Goal: Information Seeking & Learning: Check status

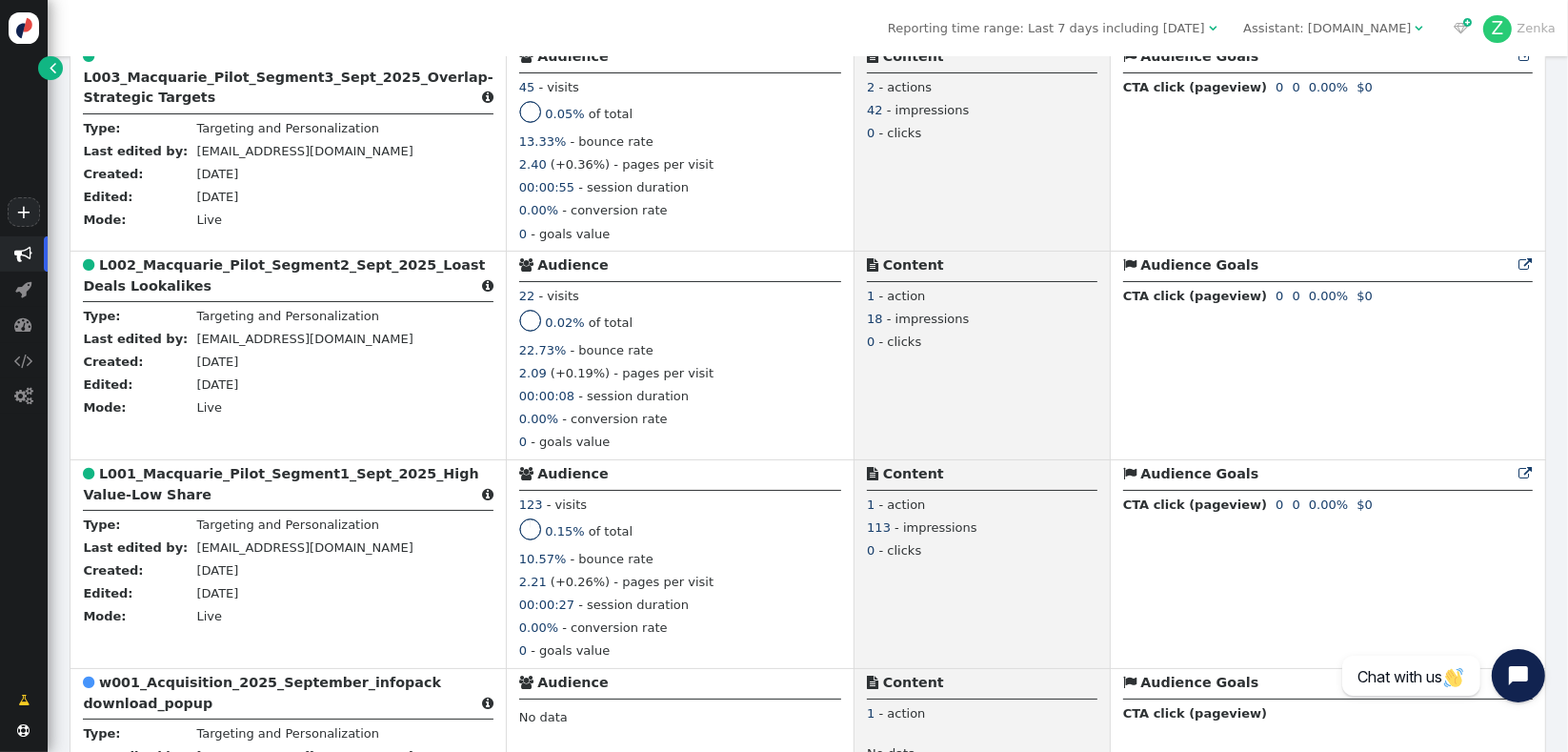
scroll to position [1337, 0]
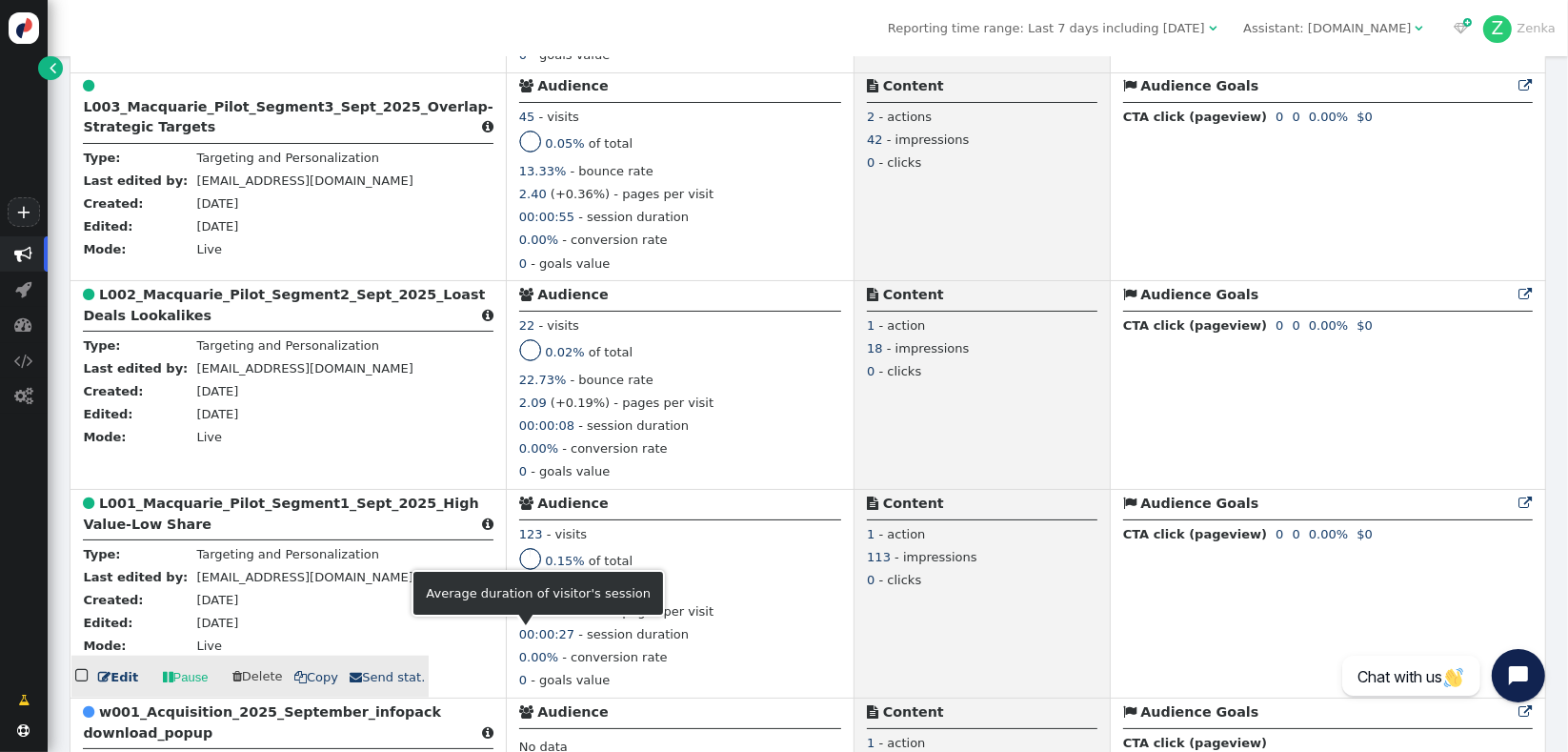
drag, startPoint x: 614, startPoint y: 632, endPoint x: 510, endPoint y: 642, distance: 104.5
click at [519, 642] on div "00:00:27 - session duration" at bounding box center [680, 636] width 322 height 23
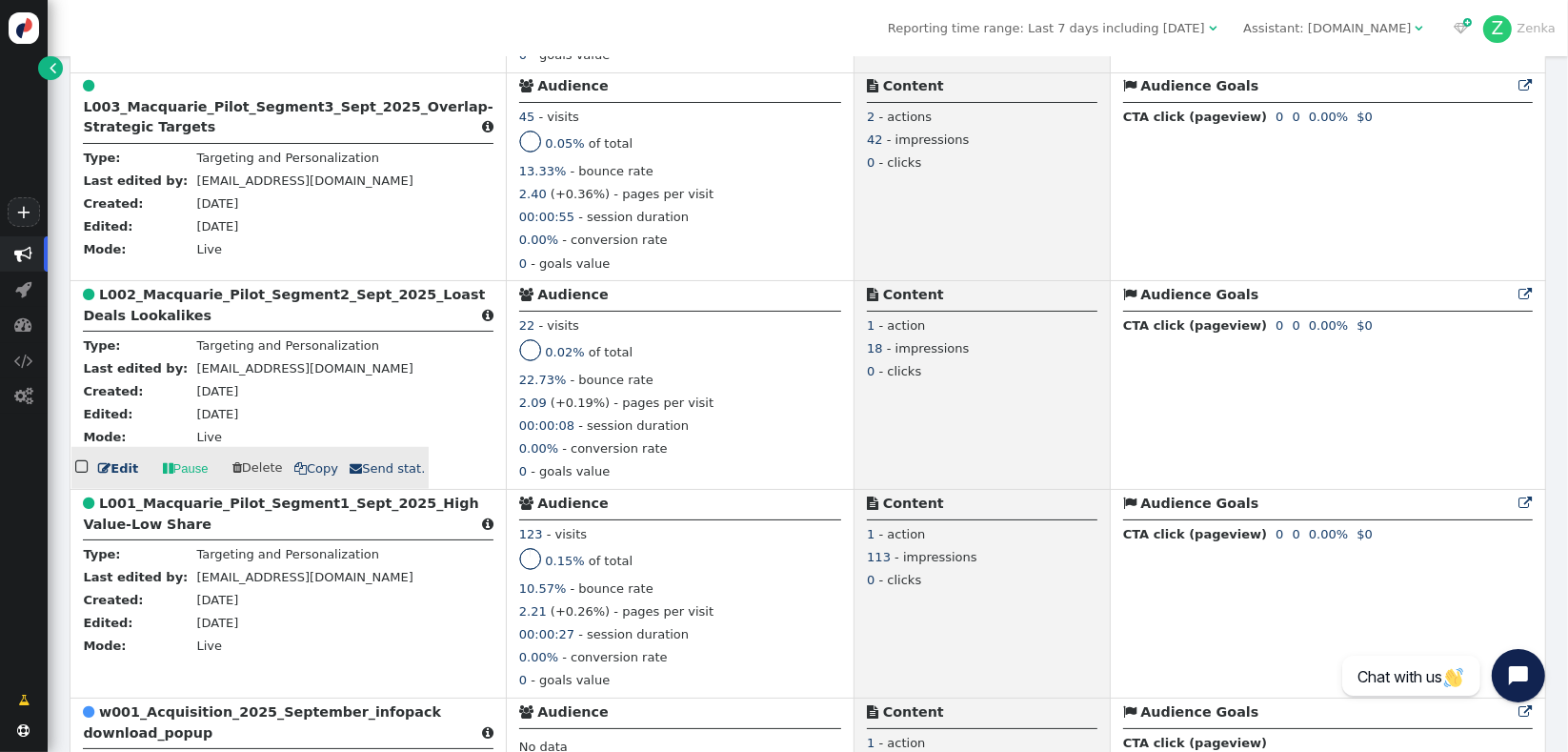
click at [645, 431] on div "00:00:08 - session duration" at bounding box center [680, 427] width 322 height 23
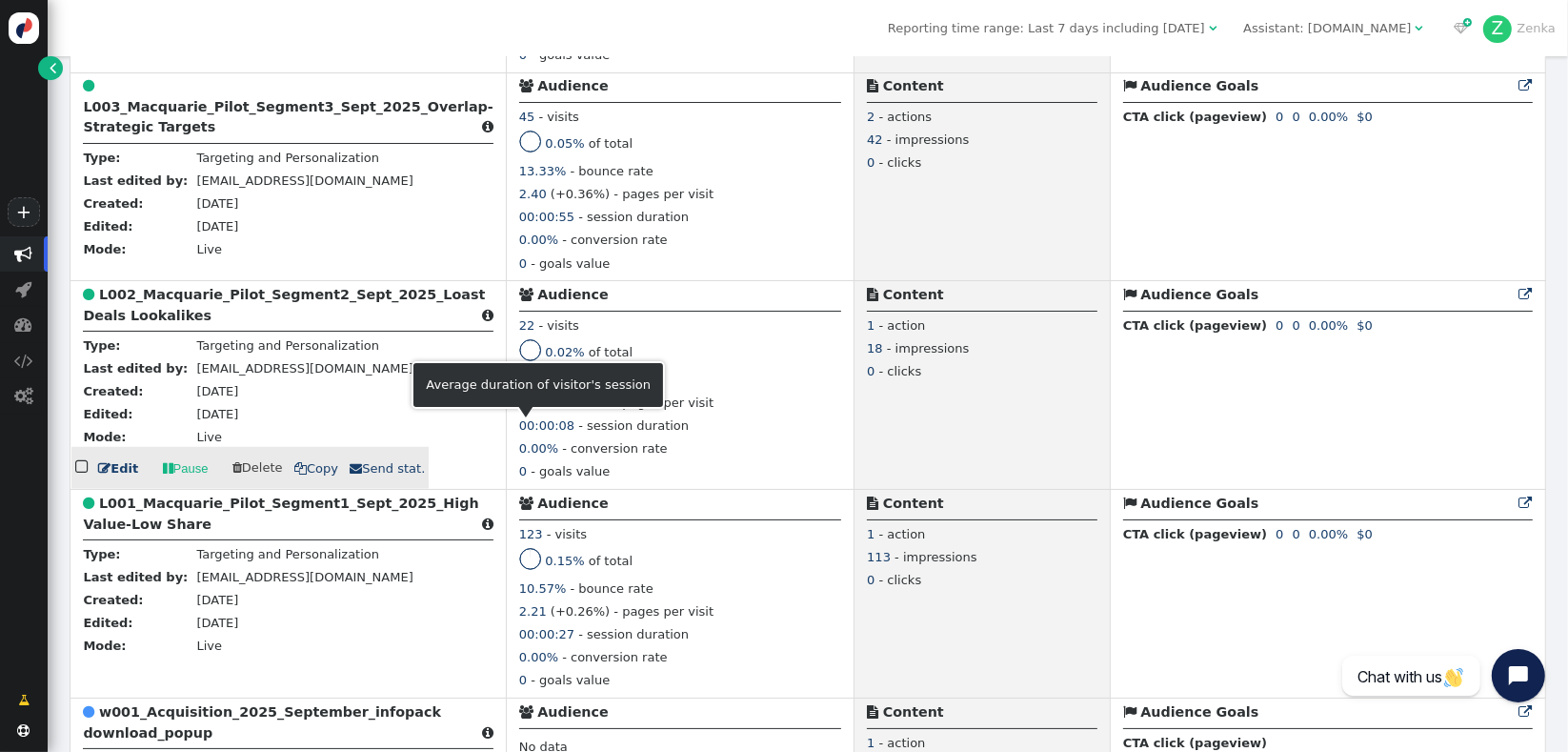
drag, startPoint x: 610, startPoint y: 430, endPoint x: 525, endPoint y: 431, distance: 85.0
click at [525, 431] on div "00:00:08 - session duration" at bounding box center [680, 427] width 322 height 23
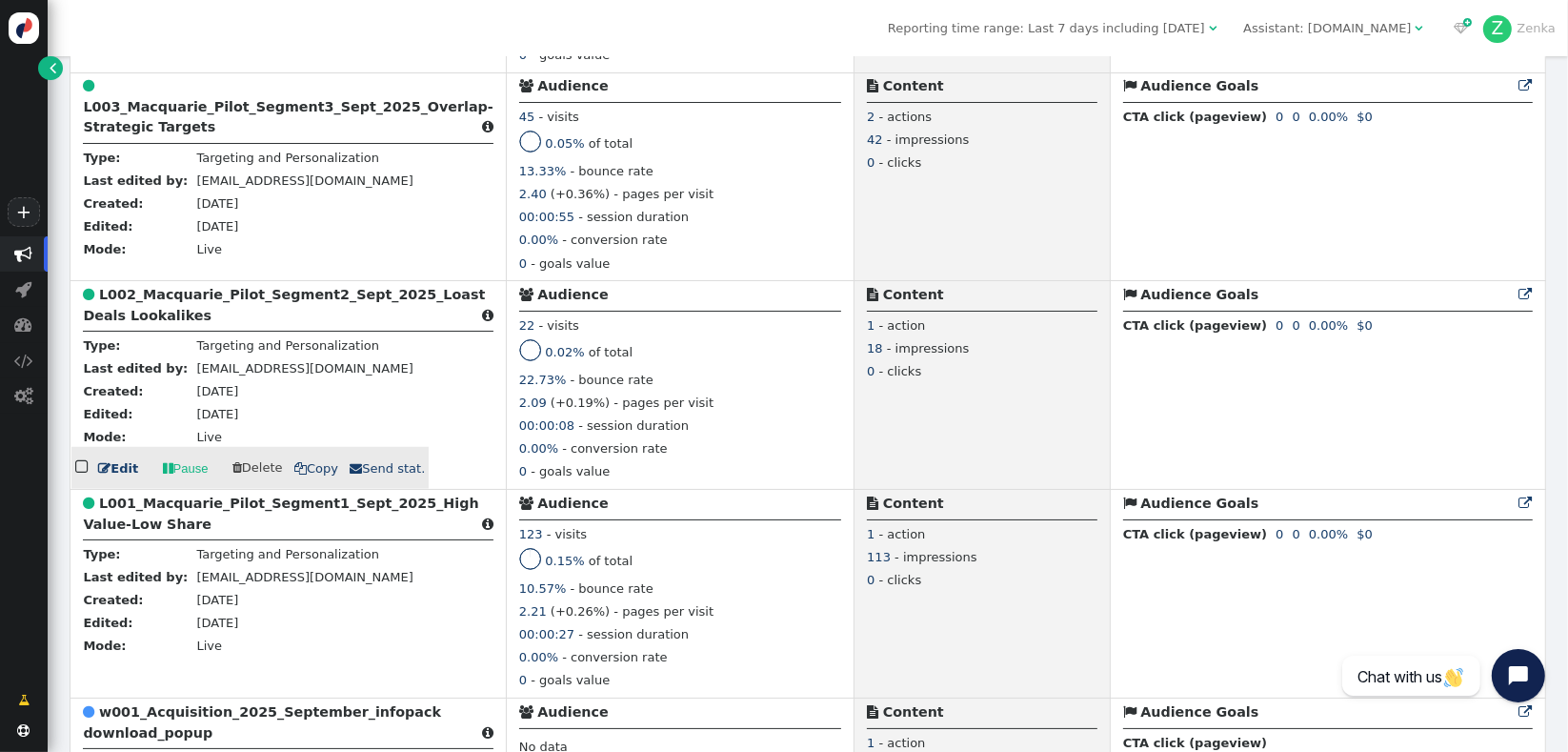
click at [688, 413] on div "2.09 (+0.19%) - pages per visit" at bounding box center [680, 404] width 322 height 23
drag, startPoint x: 633, startPoint y: 411, endPoint x: 502, endPoint y: 403, distance: 131.2
click at [519, 403] on div "2.09 (+0.19%) - pages per visit" at bounding box center [680, 404] width 322 height 23
click at [638, 383] on div "22.73% - bounce rate" at bounding box center [680, 381] width 322 height 23
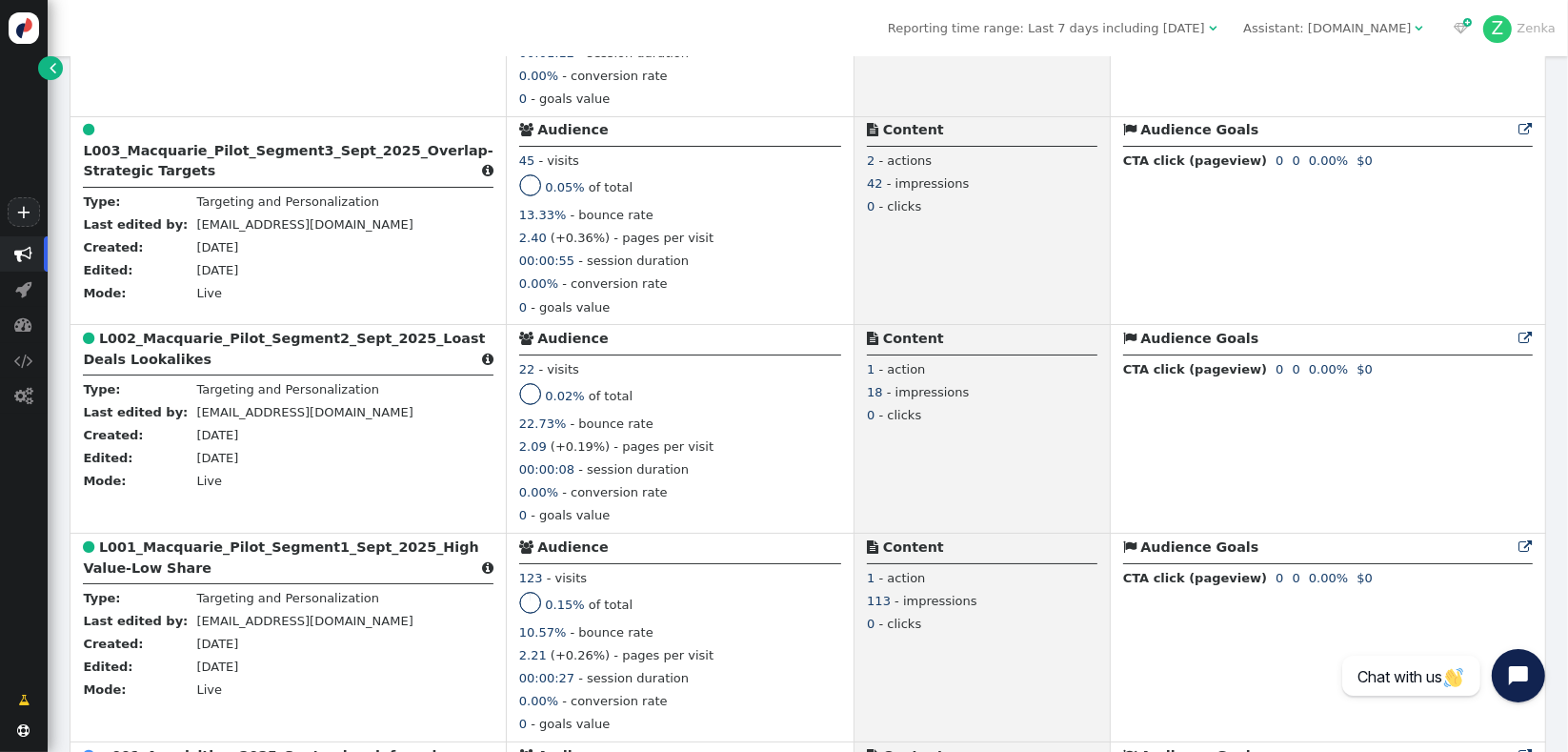
scroll to position [1322, 0]
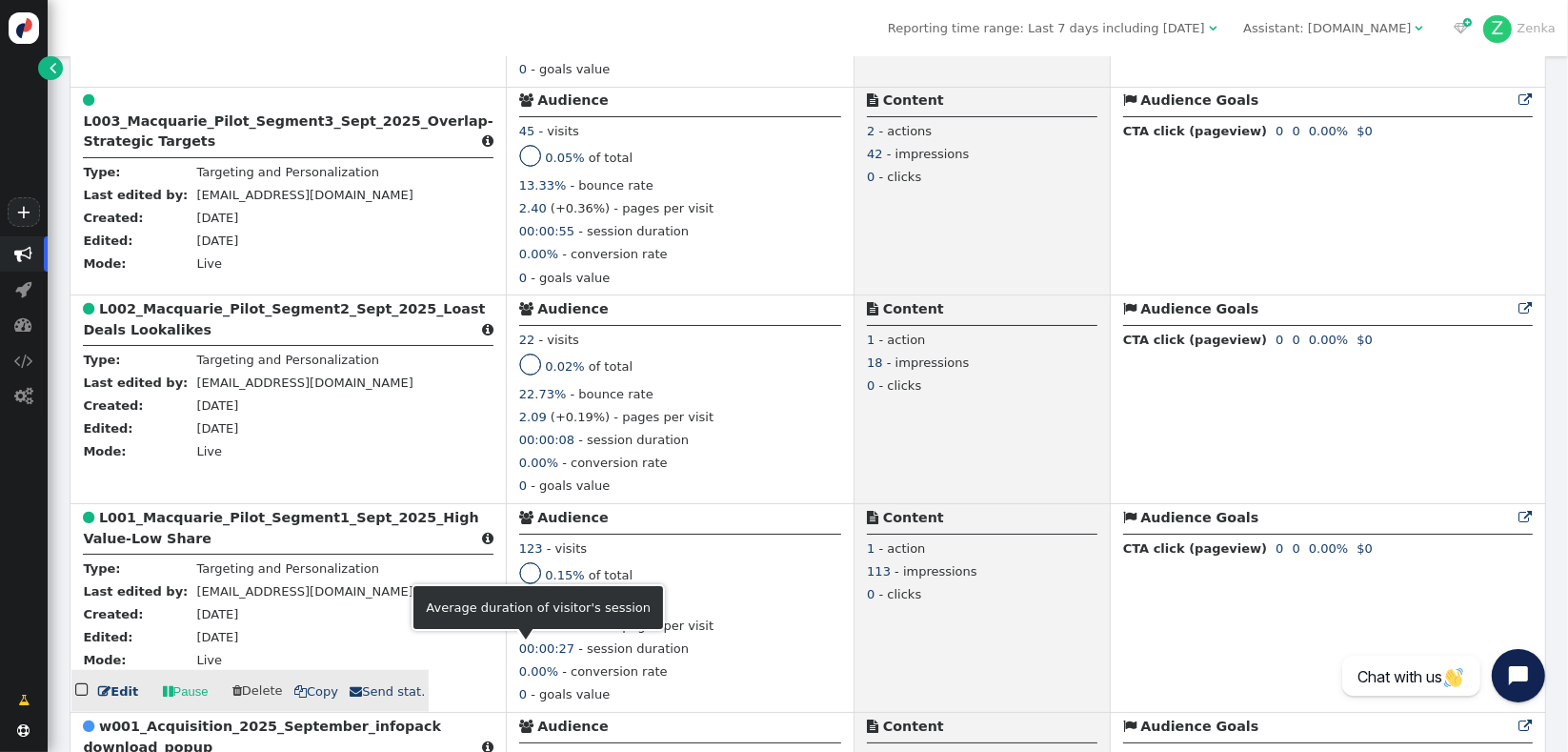
drag, startPoint x: 504, startPoint y: 656, endPoint x: 602, endPoint y: 656, distance: 98.0
click at [602, 656] on div "00:00:27 - session duration" at bounding box center [680, 651] width 322 height 23
click at [612, 660] on div "00:00:27 - session duration" at bounding box center [680, 651] width 322 height 23
drag, startPoint x: 605, startPoint y: 688, endPoint x: 531, endPoint y: 679, distance: 74.5
click at [531, 679] on tr " L001_Macquarie_Pilot_Segment1_Sept_2025_High Value-Low Share  Type: Targetin…" at bounding box center [807, 608] width 1475 height 209
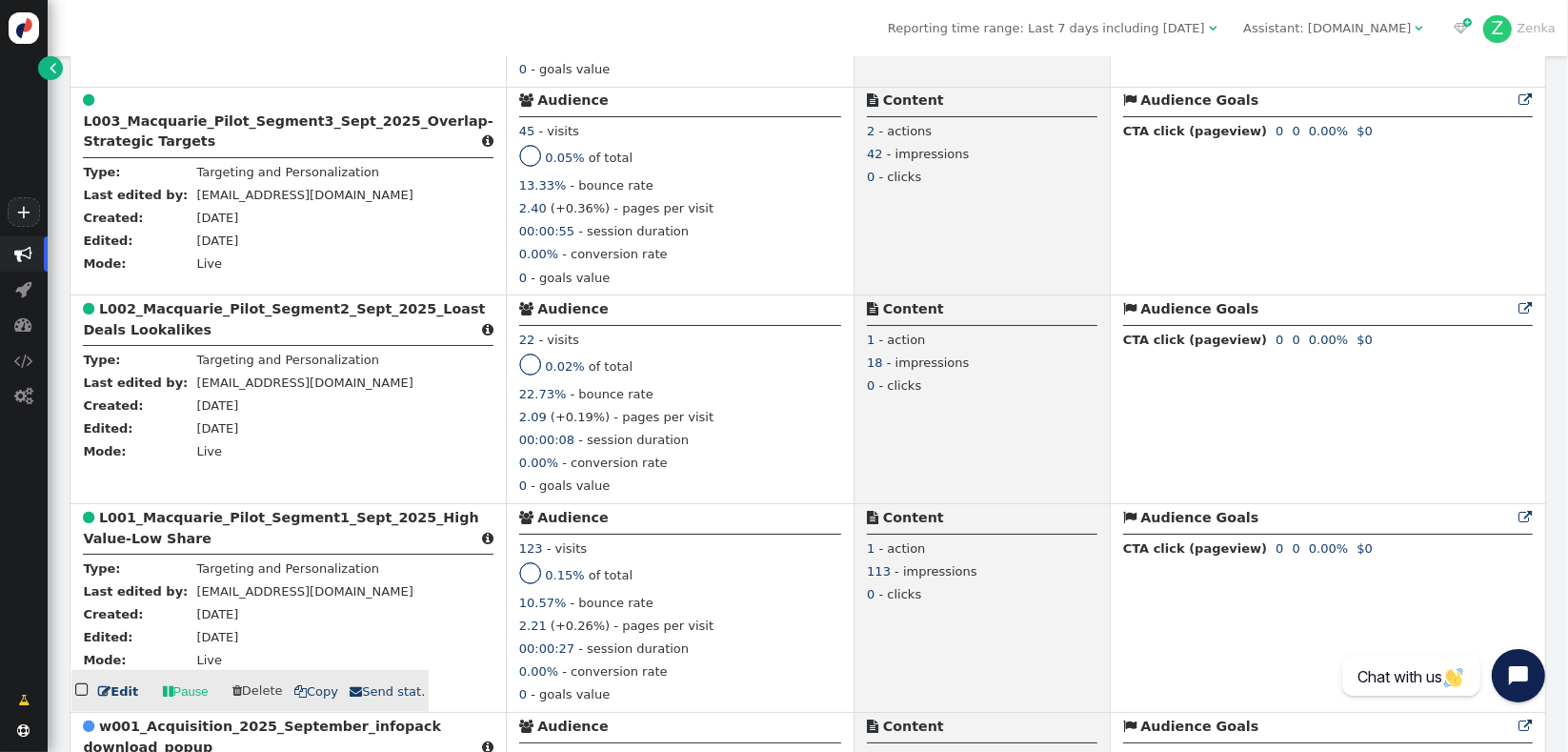
click at [600, 673] on div "0.00% - conversion rate" at bounding box center [680, 674] width 322 height 23
click at [125, 545] on b "L001_Macquarie_Pilot_Segment1_Sept_2025_High Value-Low Share" at bounding box center [280, 526] width 395 height 35
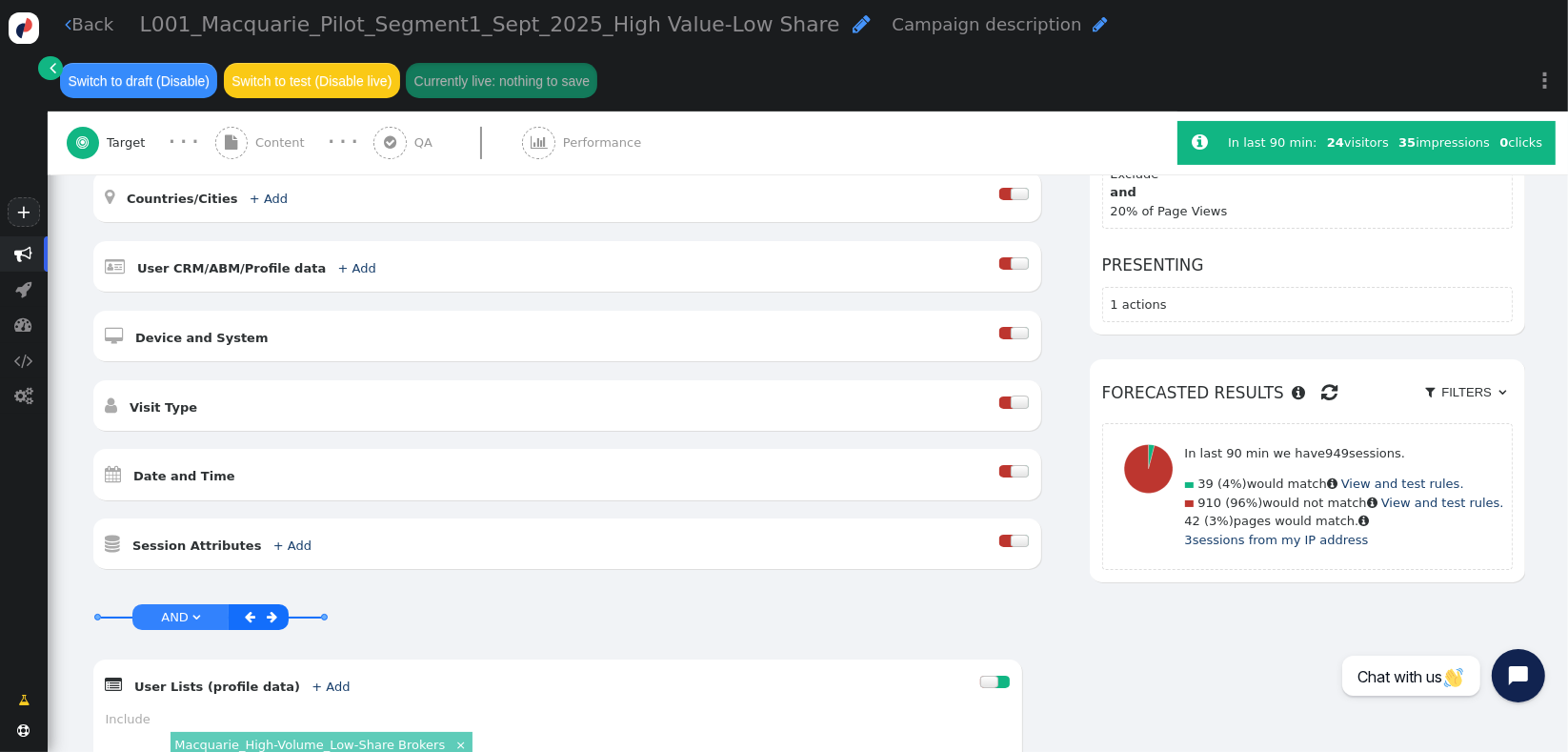
scroll to position [420, 0]
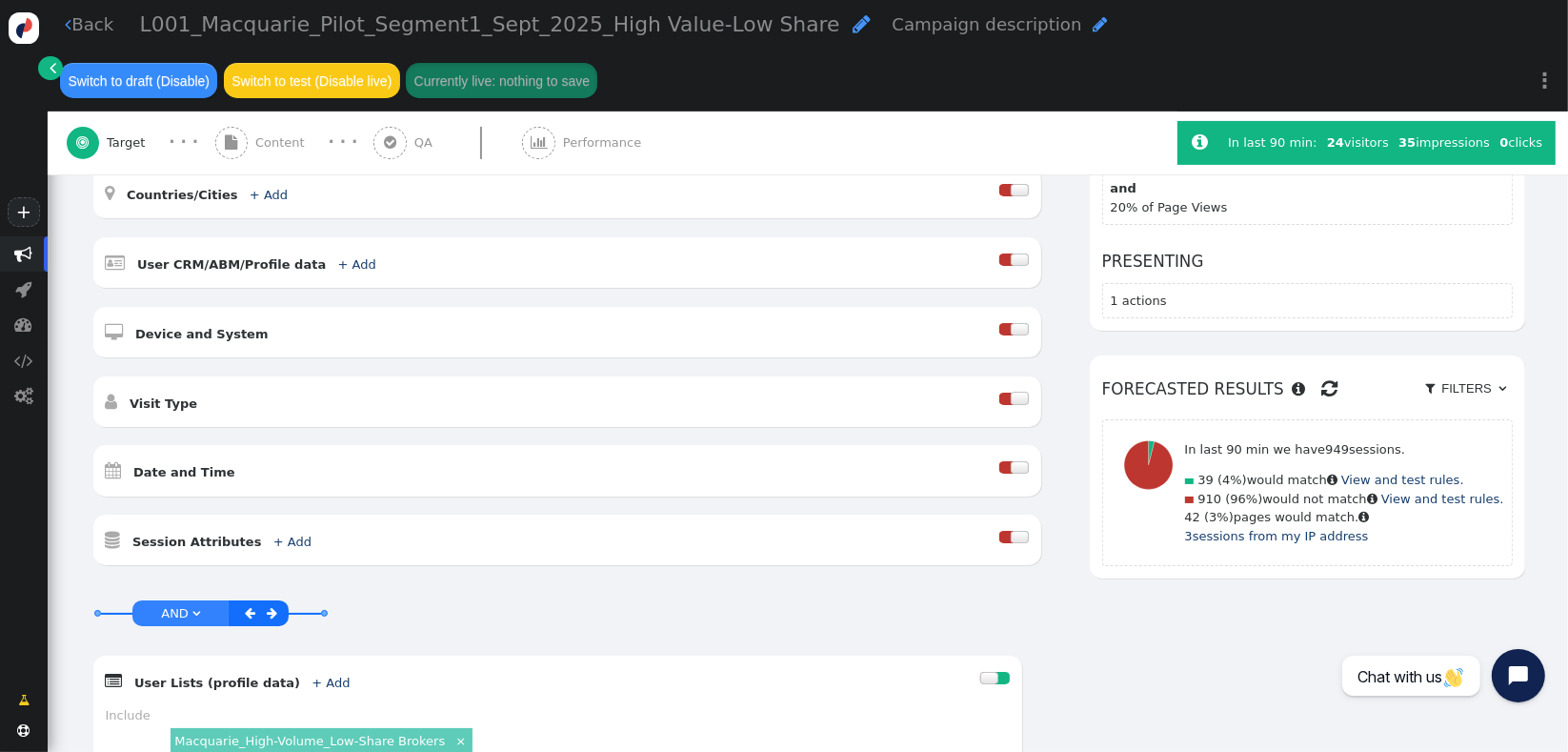
click at [1322, 376] on span "" at bounding box center [1330, 388] width 16 height 29
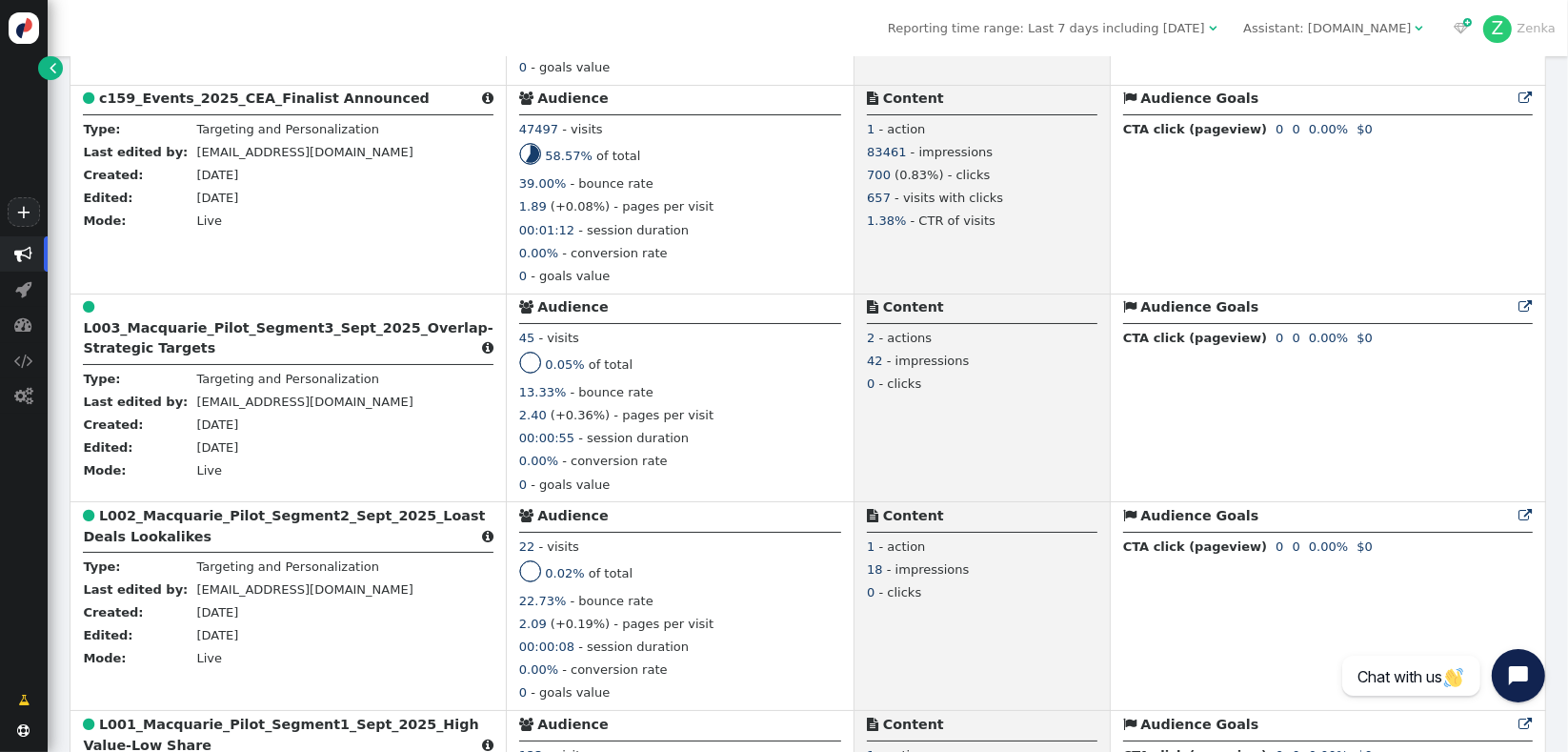
scroll to position [1144, 0]
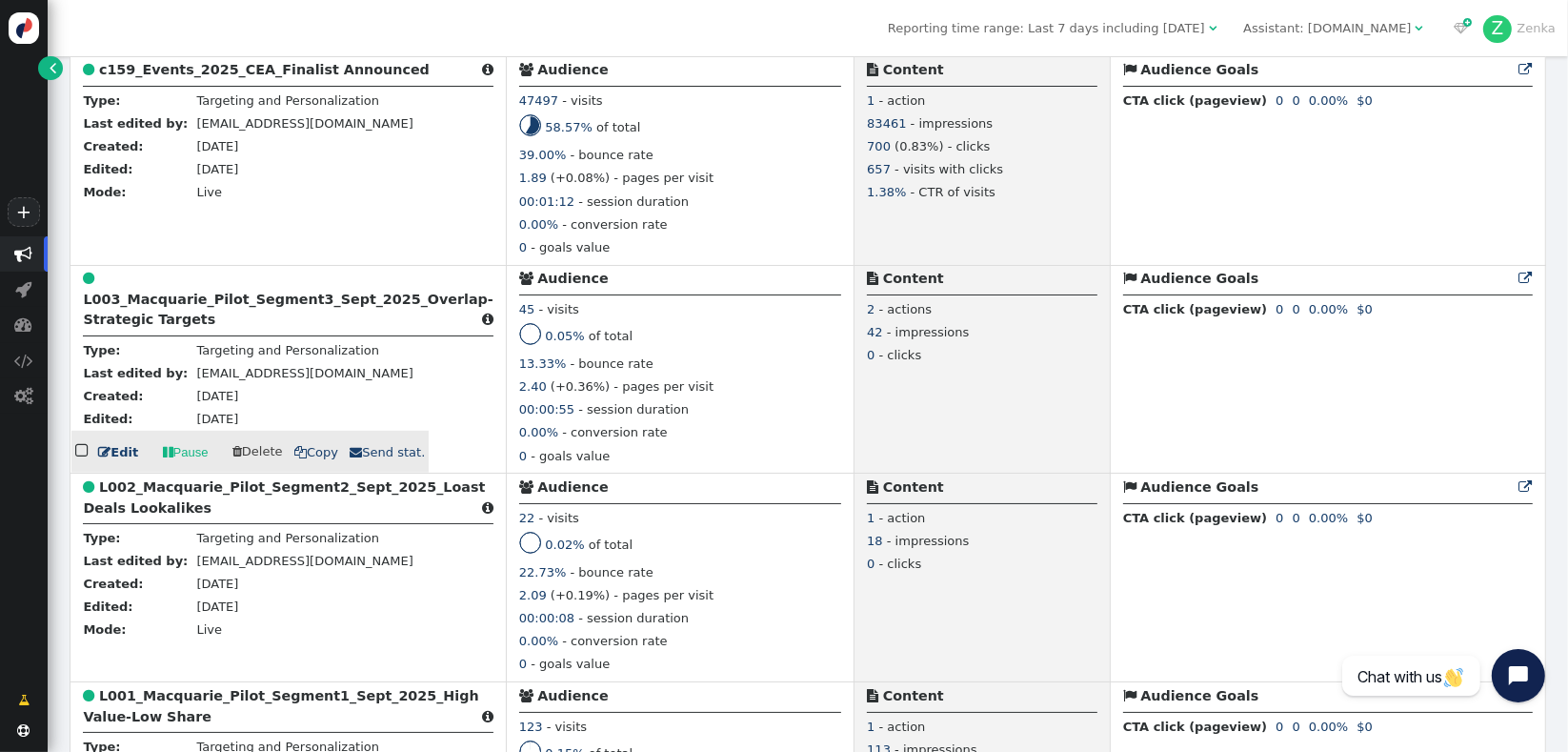
click at [120, 324] on b "L003_Macquarie_Pilot_Segment3_Sept_2025_Overlap-Strategic Targets" at bounding box center [287, 309] width 409 height 35
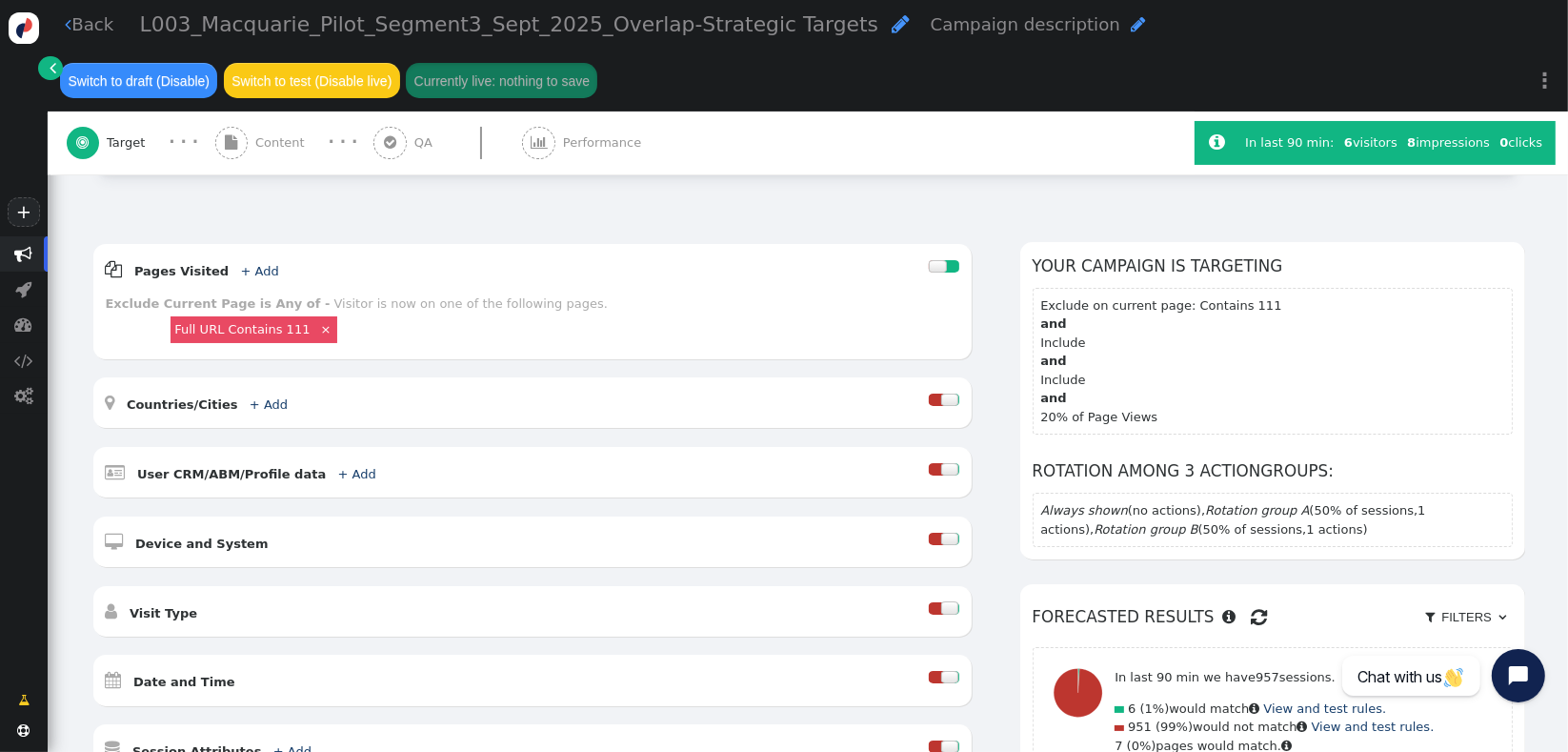
scroll to position [220, 0]
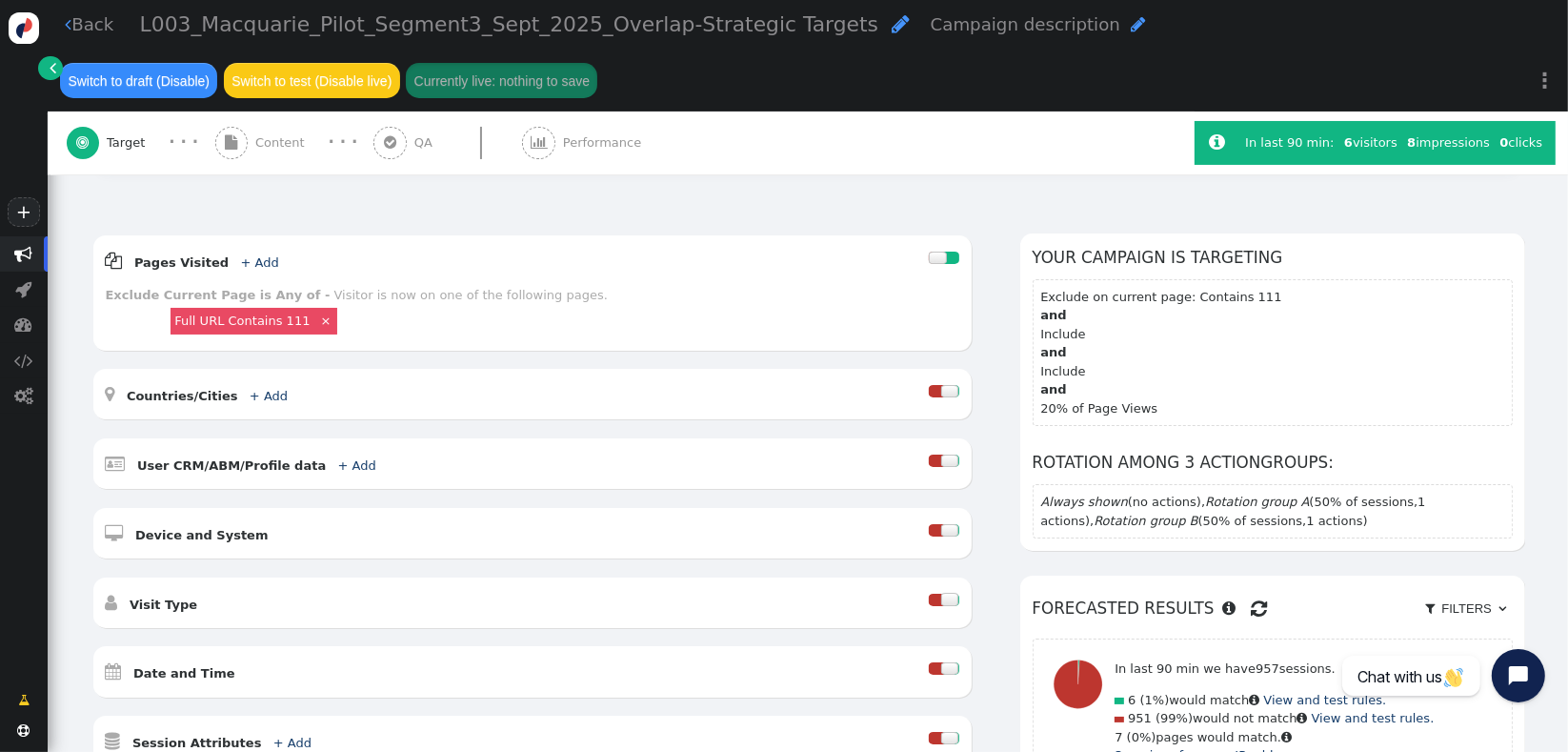
click at [1251, 596] on span "" at bounding box center [1259, 609] width 16 height 29
click at [595, 144] on span "Performance" at bounding box center [606, 142] width 85 height 19
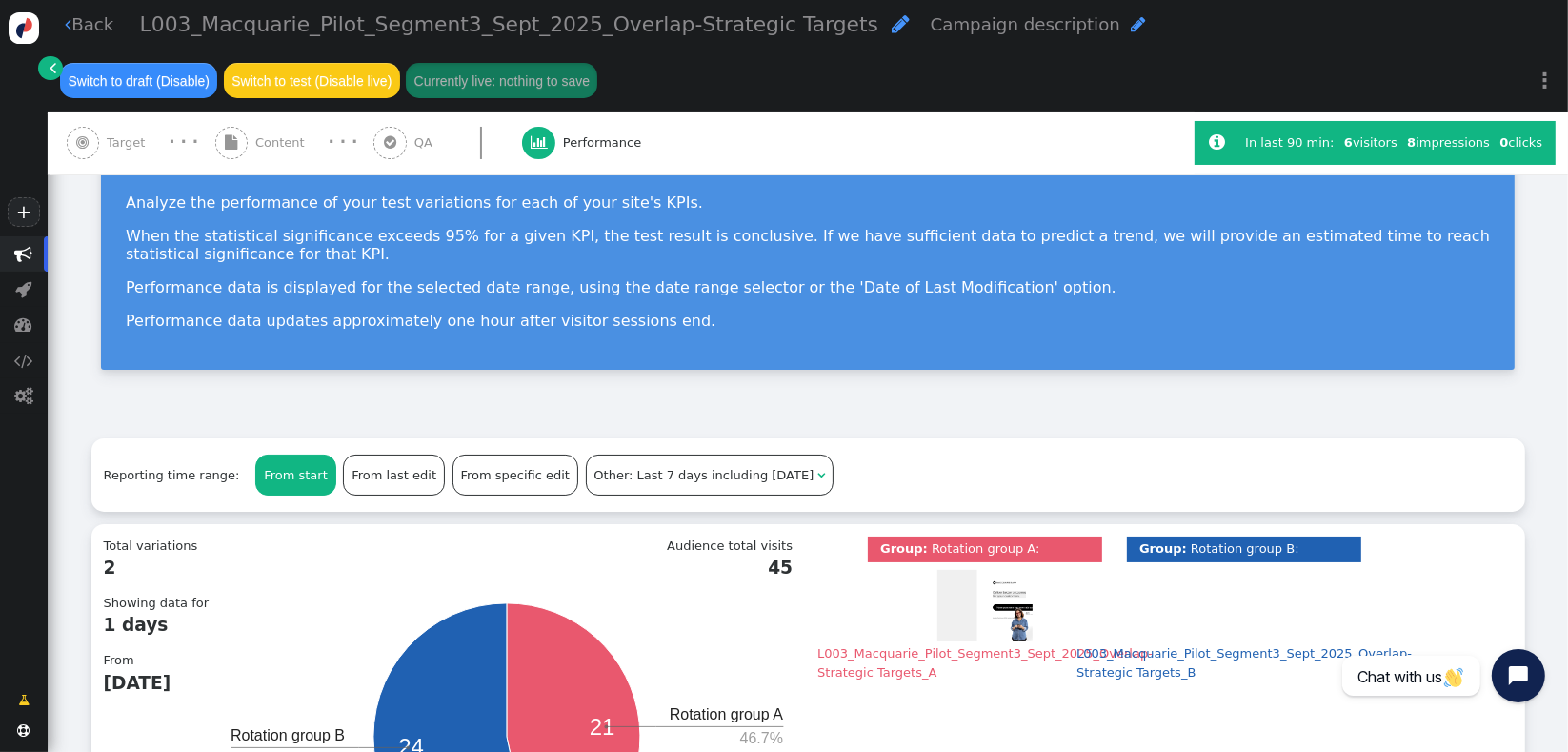
scroll to position [0, 0]
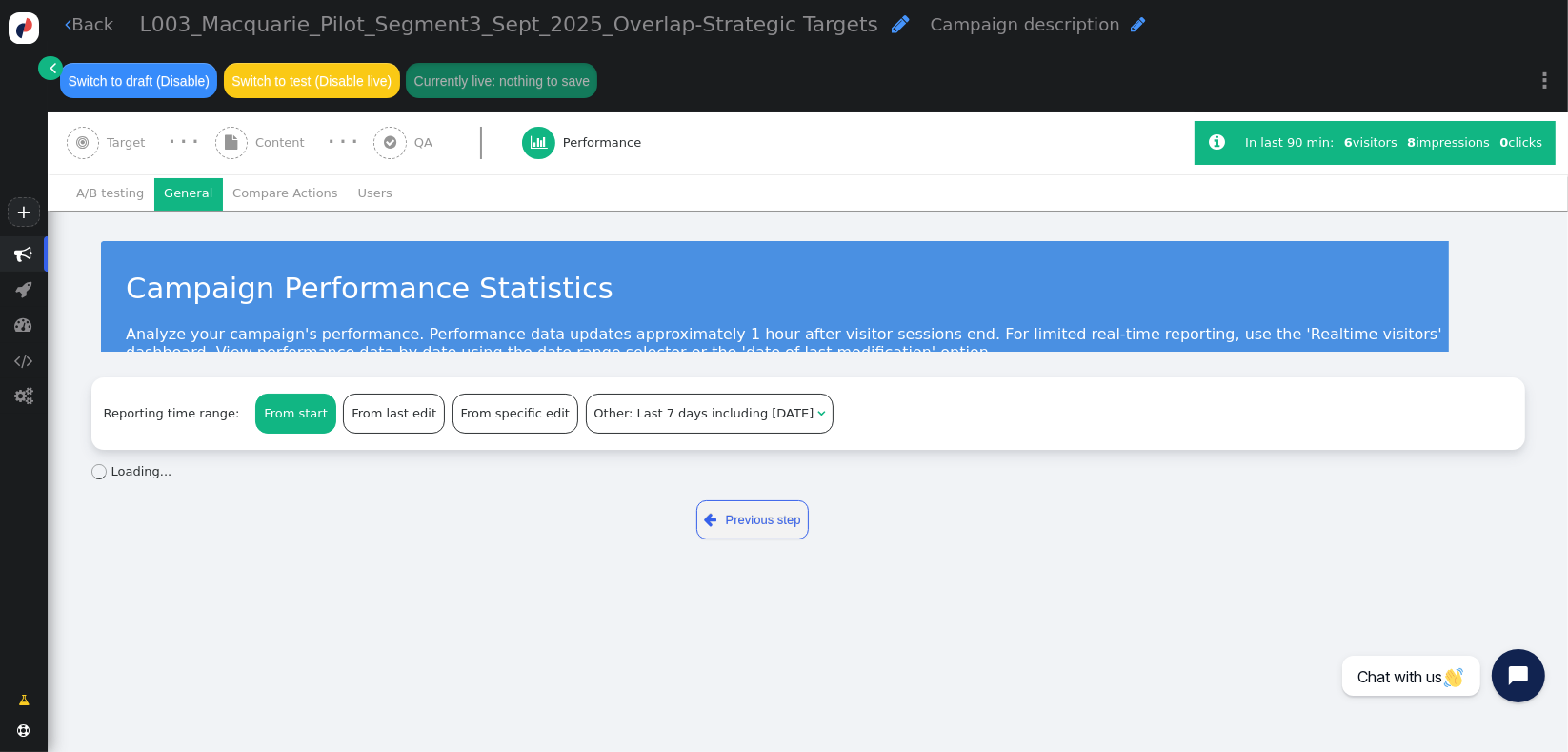
click at [177, 189] on li "General" at bounding box center [188, 194] width 69 height 33
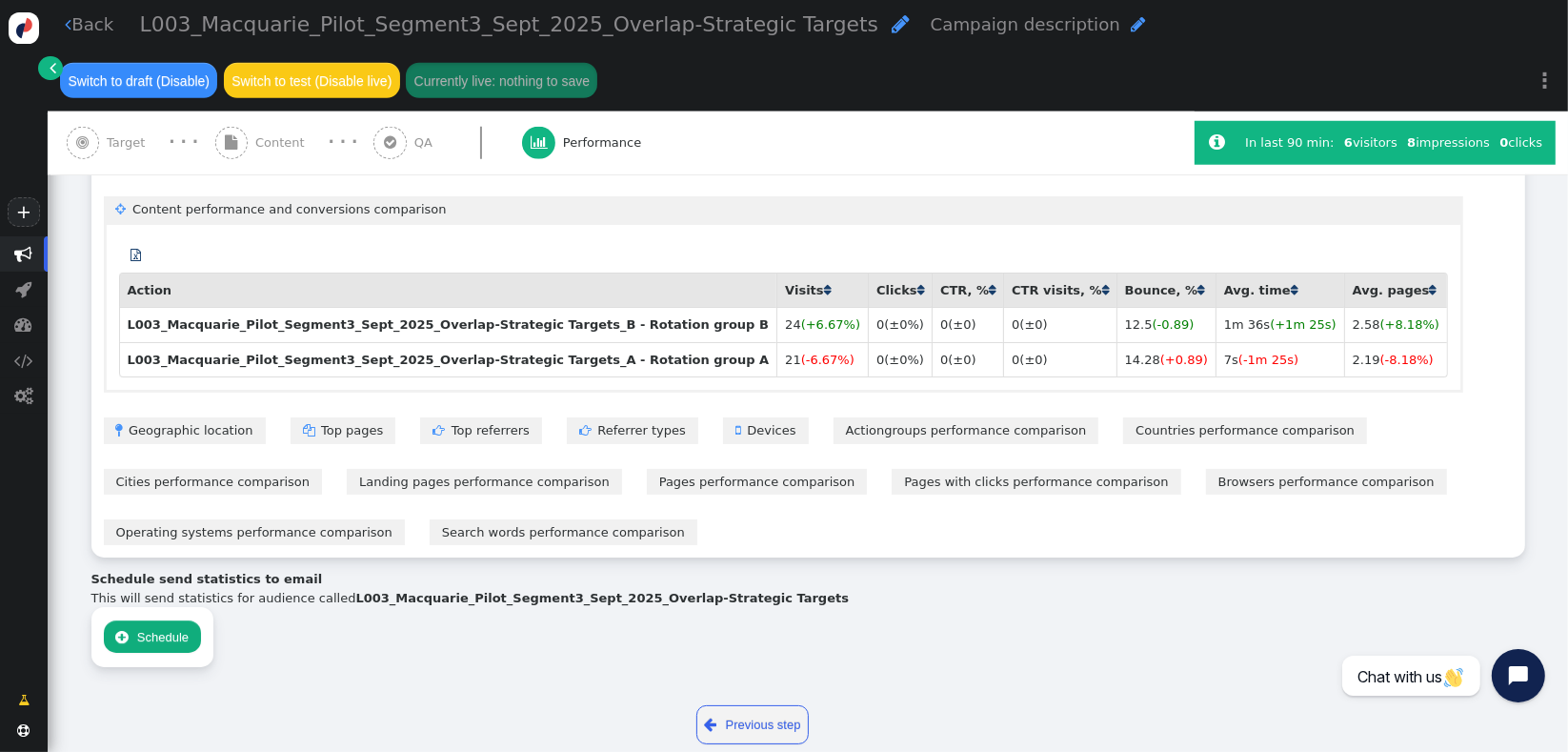
scroll to position [1677, 0]
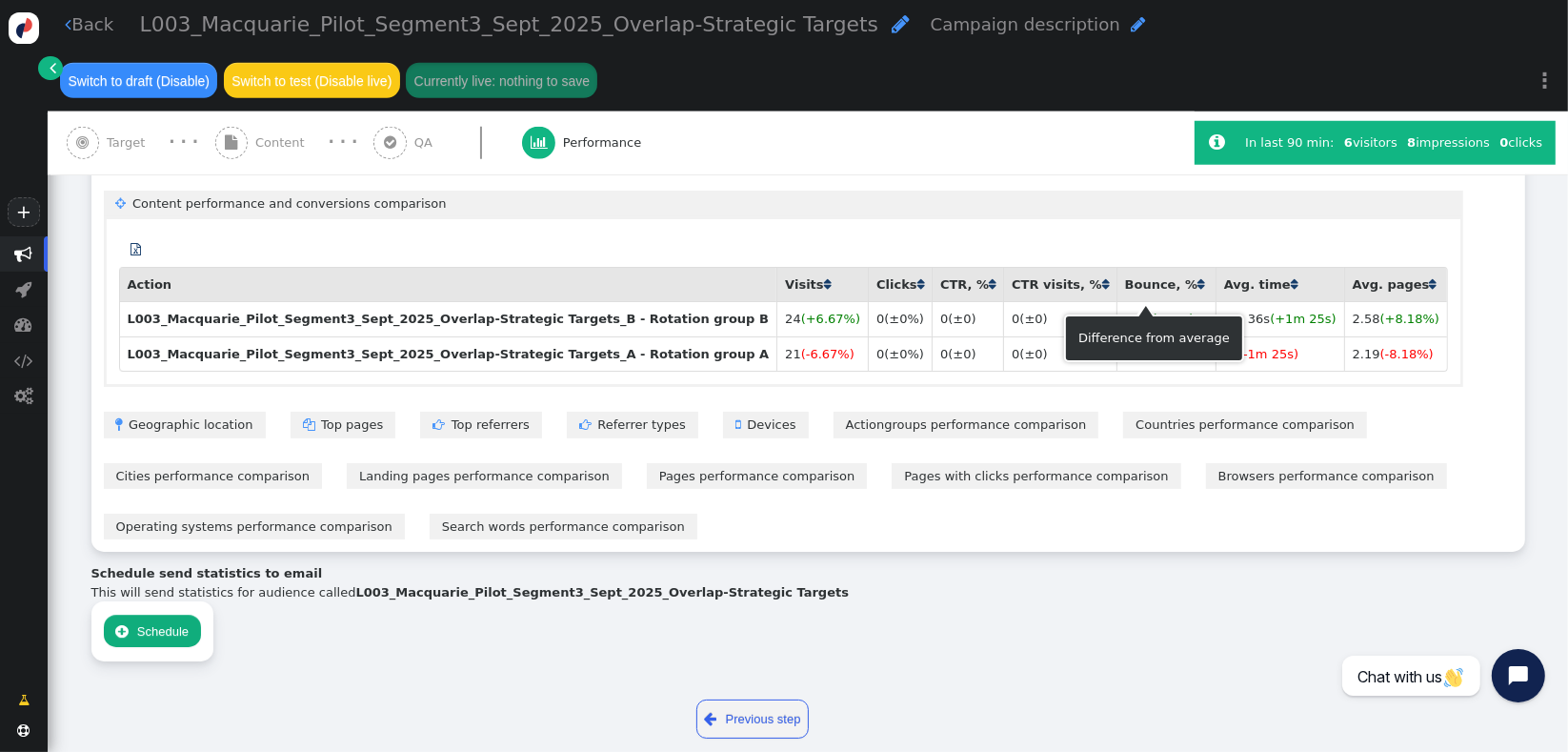
click at [1270, 312] on span "(+1m 25s)" at bounding box center [1303, 319] width 66 height 14
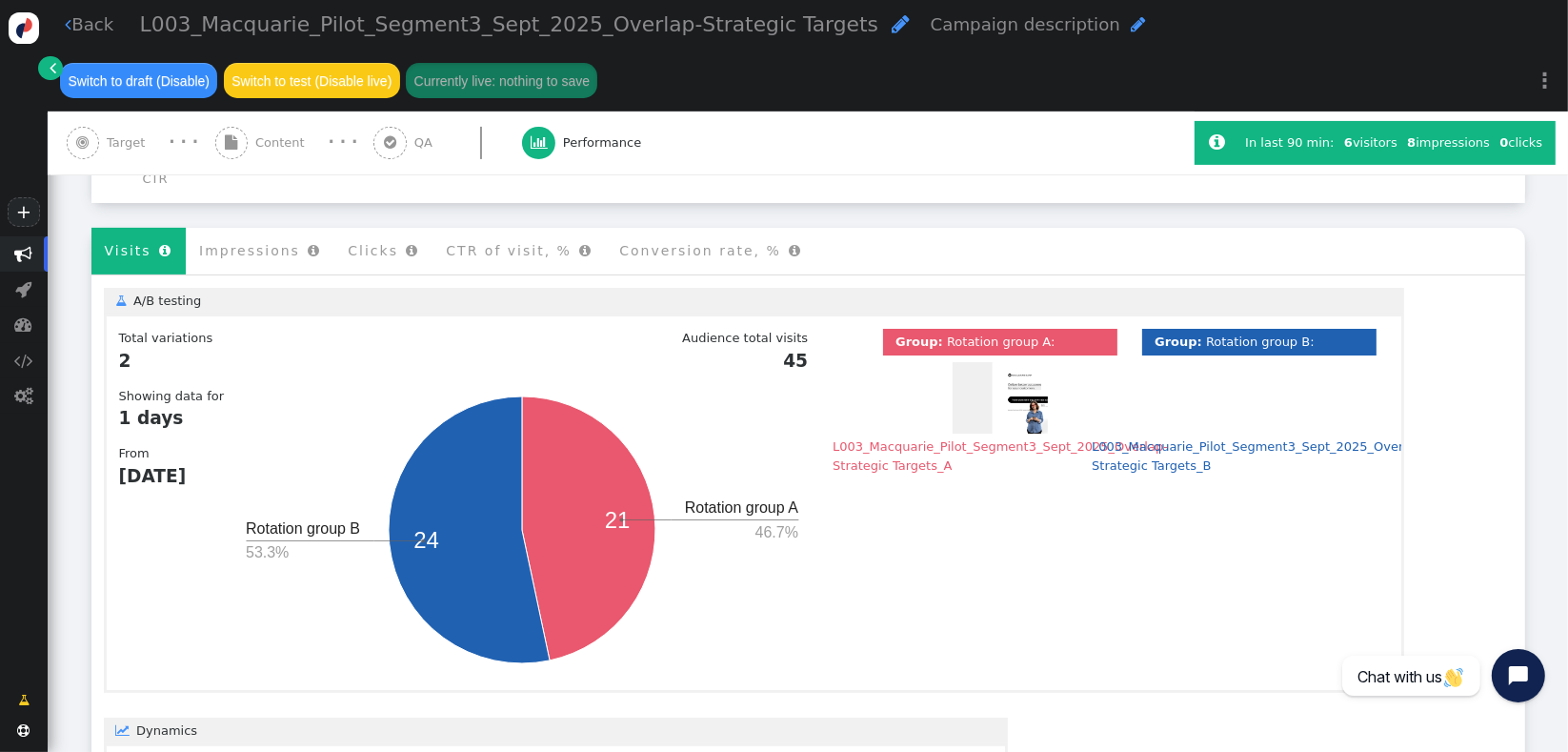
scroll to position [419, 0]
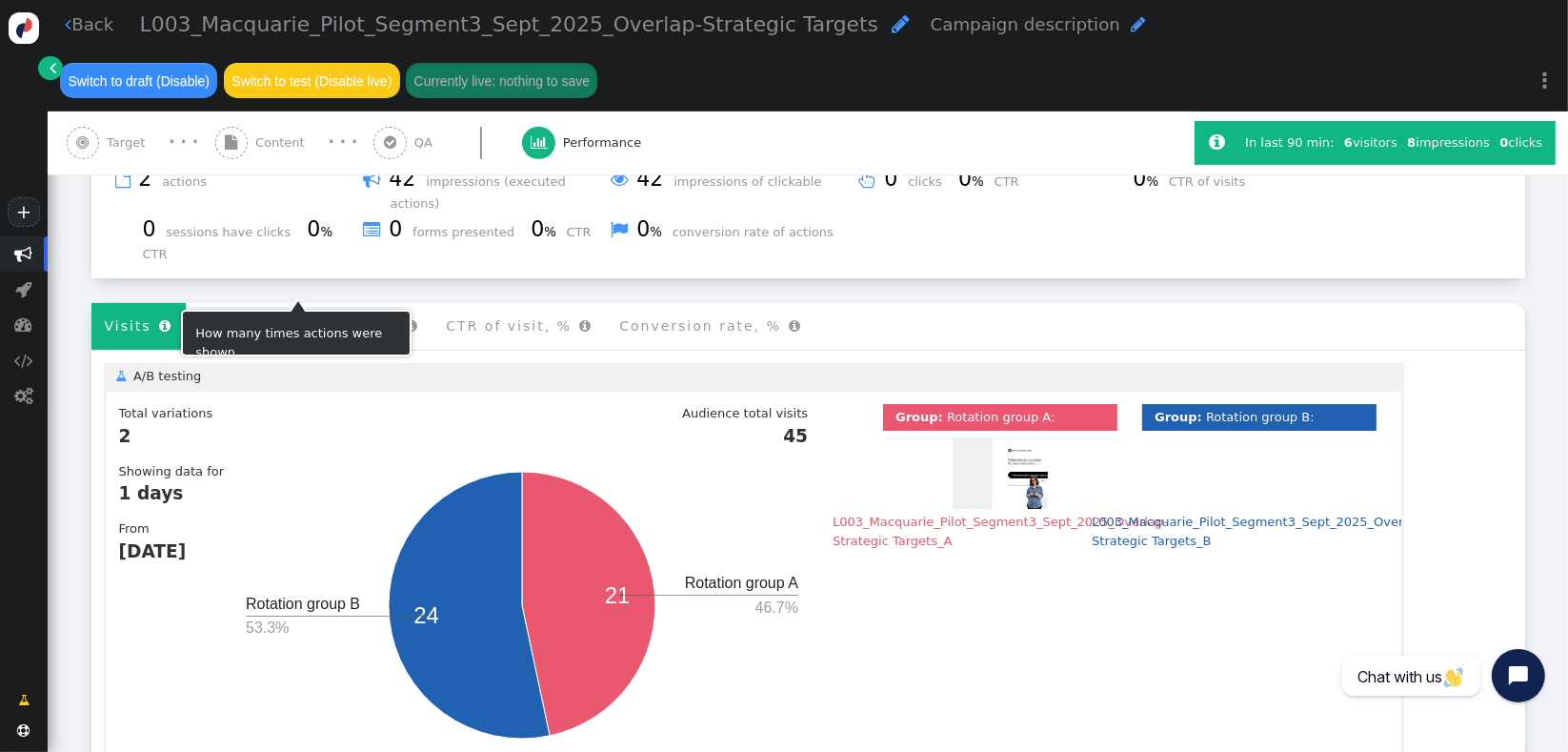
click at [246, 303] on li "Impressions " at bounding box center [260, 326] width 149 height 47
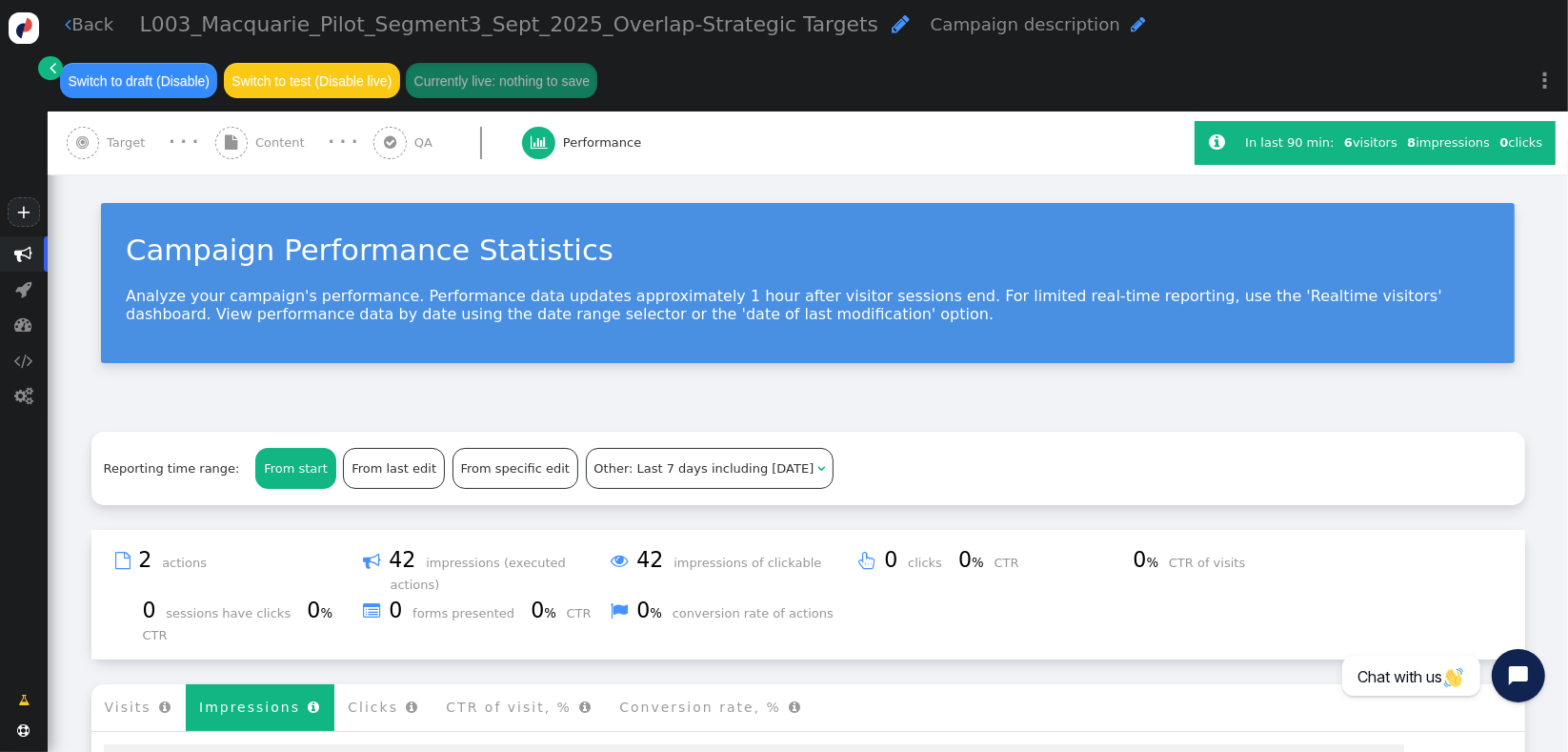
scroll to position [0, 0]
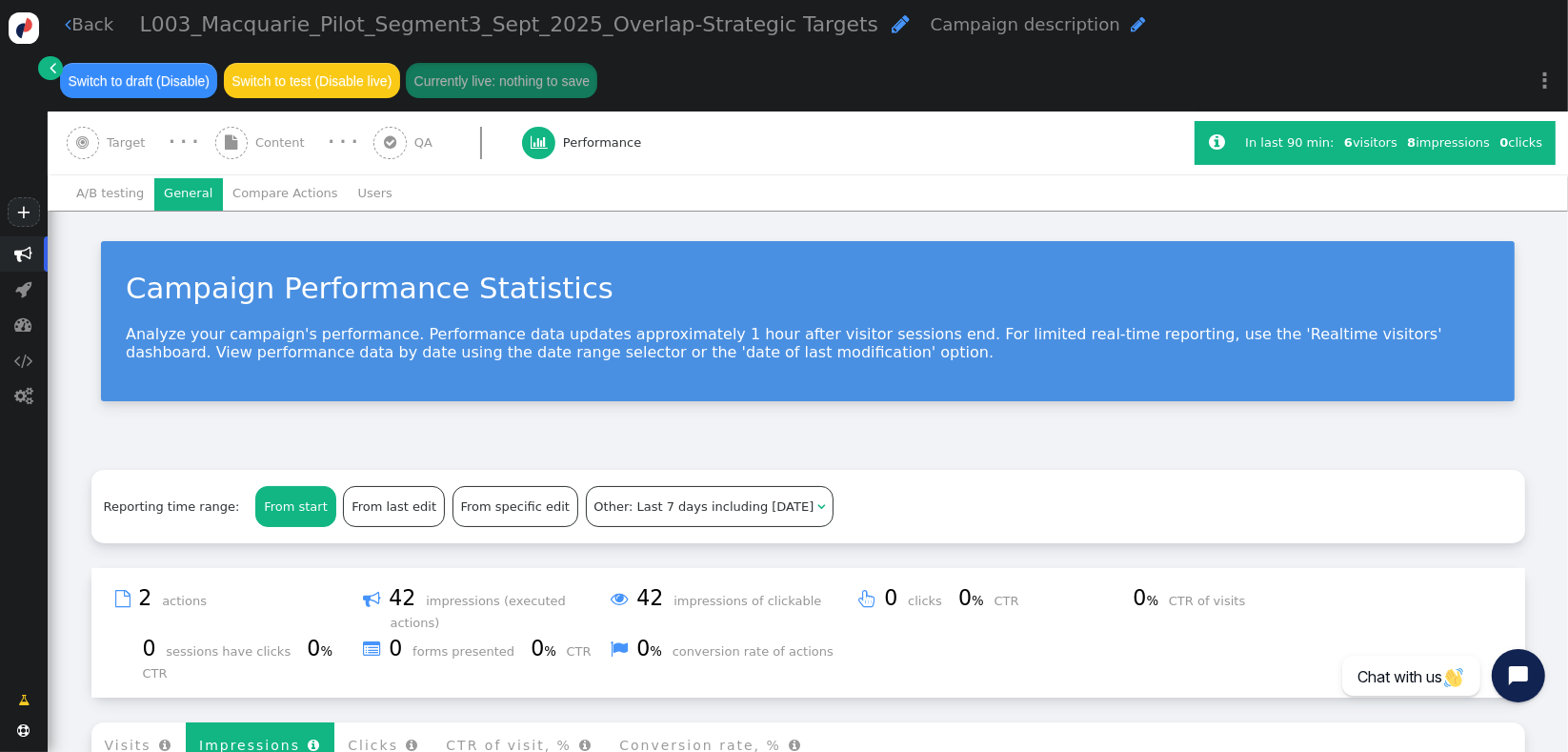
click at [238, 133] on span "" at bounding box center [232, 144] width 34 height 34
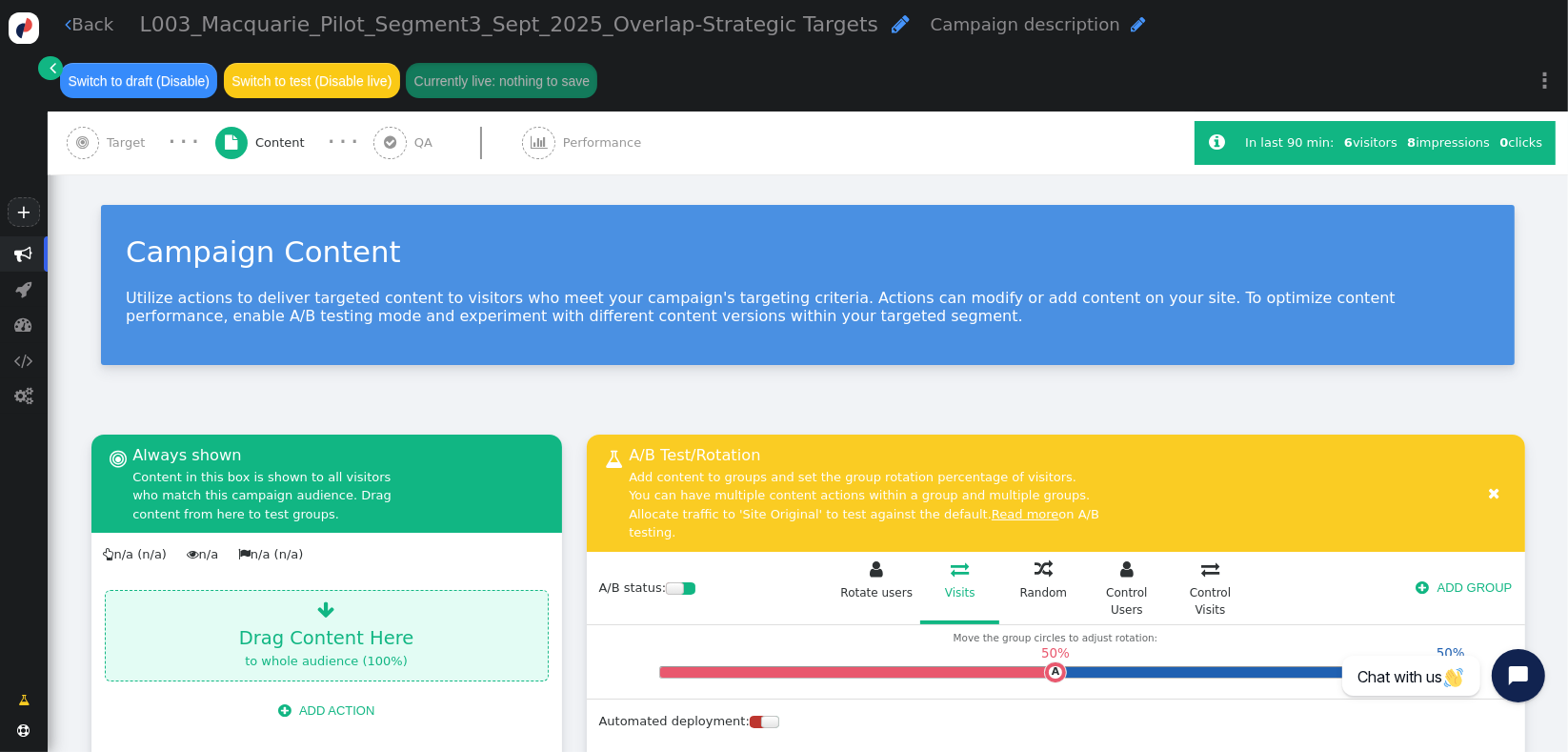
click at [563, 140] on span "Performance" at bounding box center [606, 142] width 85 height 19
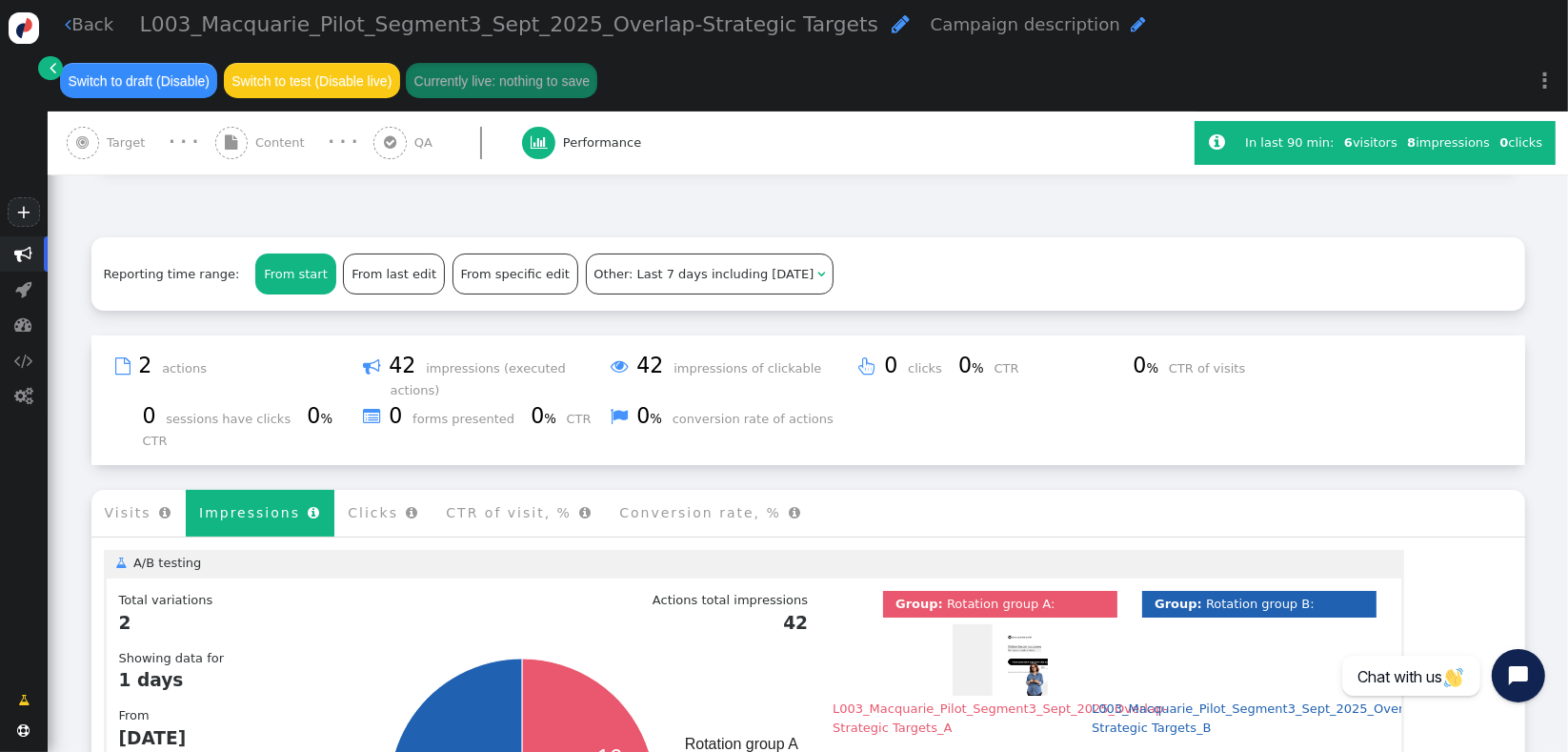
scroll to position [23, 0]
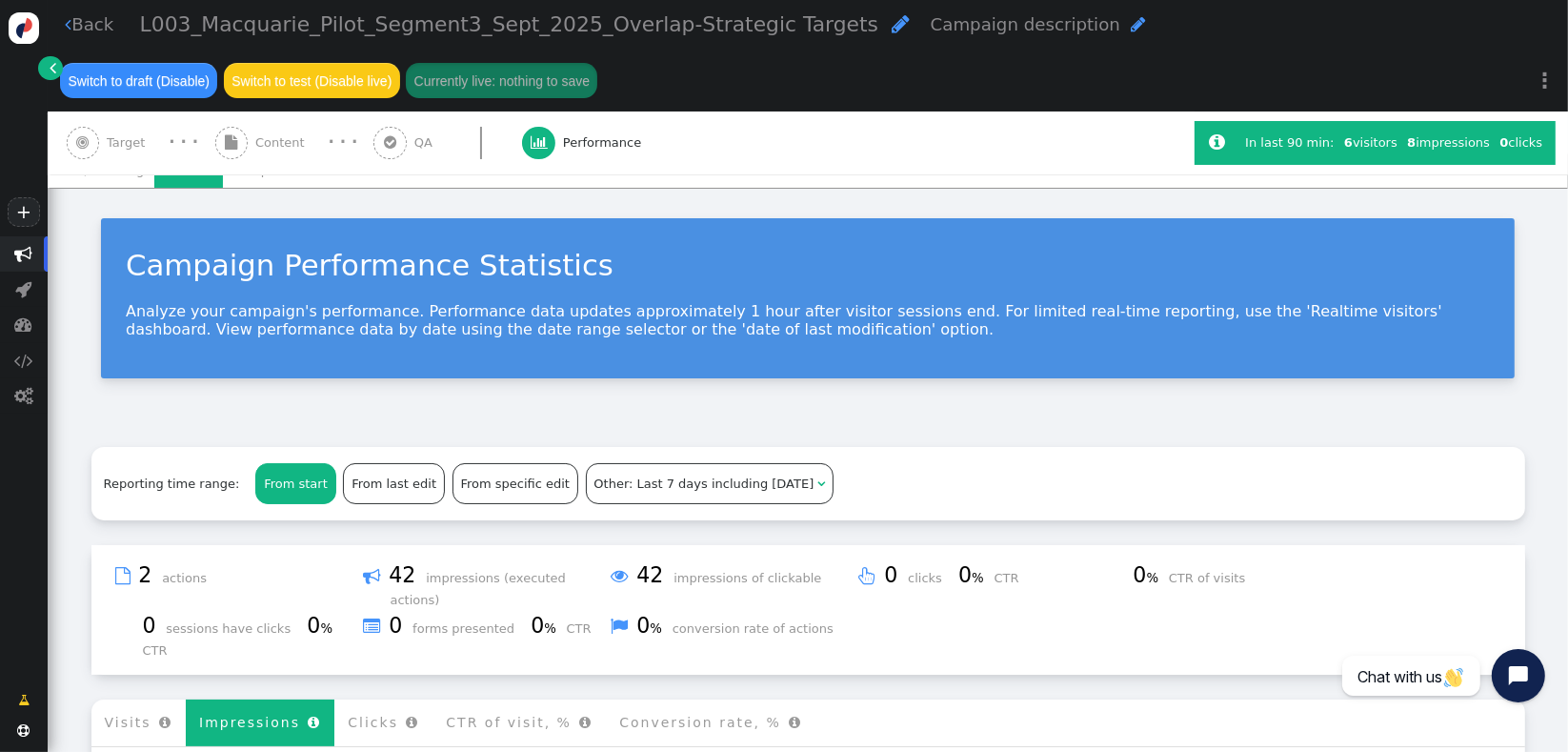
click at [190, 500] on div "Reporting time range: From start From last edit From specific edit Other: Last …" at bounding box center [808, 483] width 1434 height 73
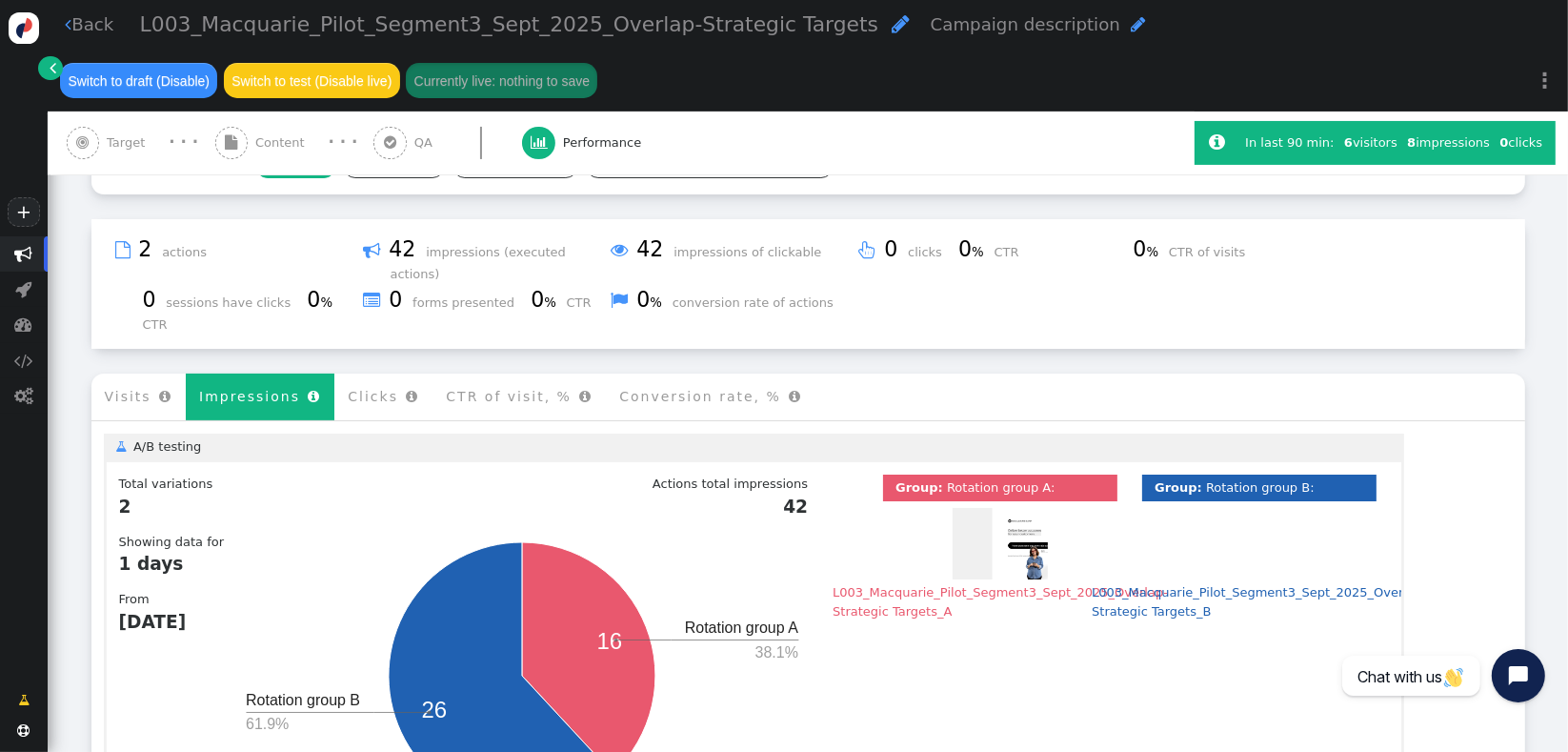
scroll to position [376, 0]
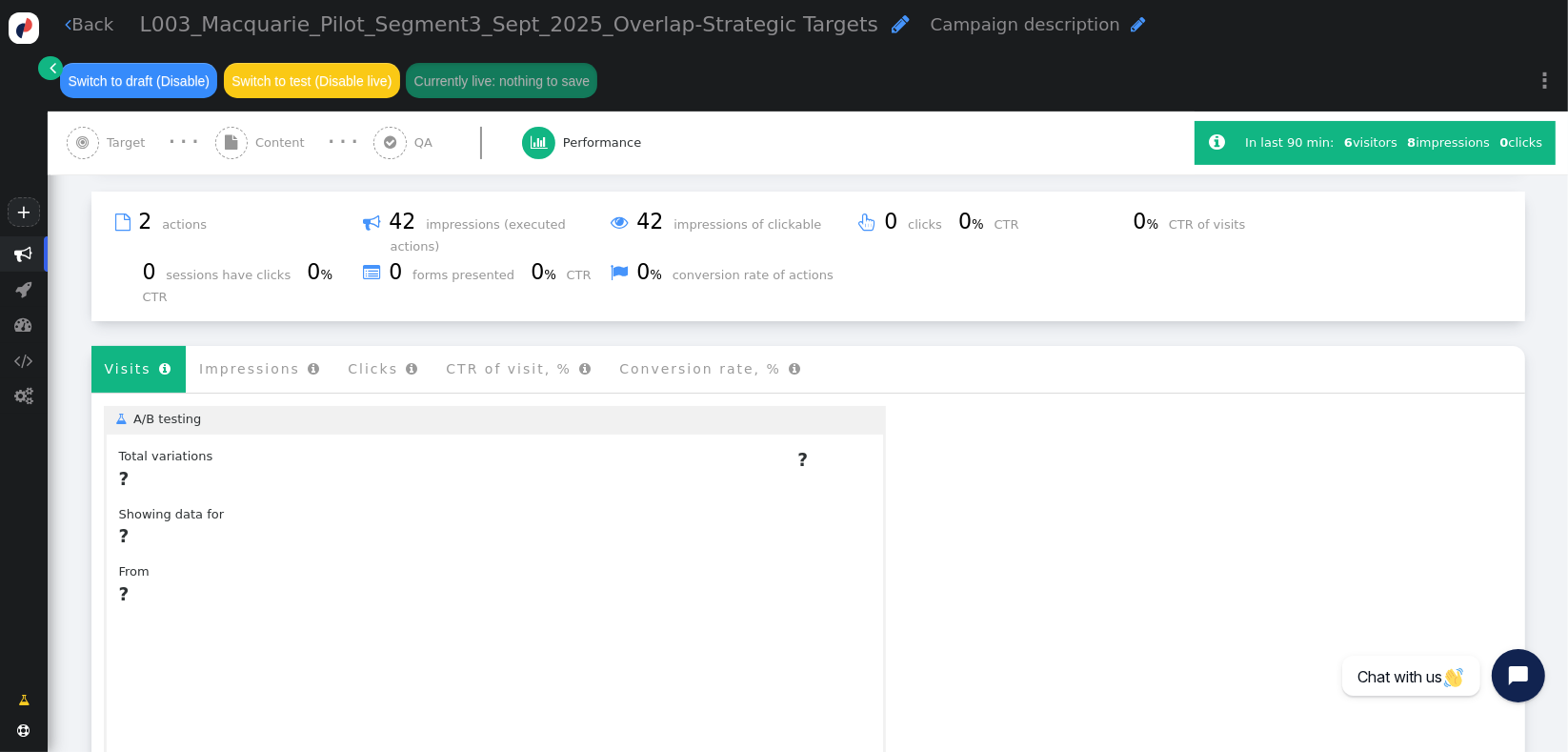
click at [113, 346] on li "Visits " at bounding box center [139, 369] width 95 height 47
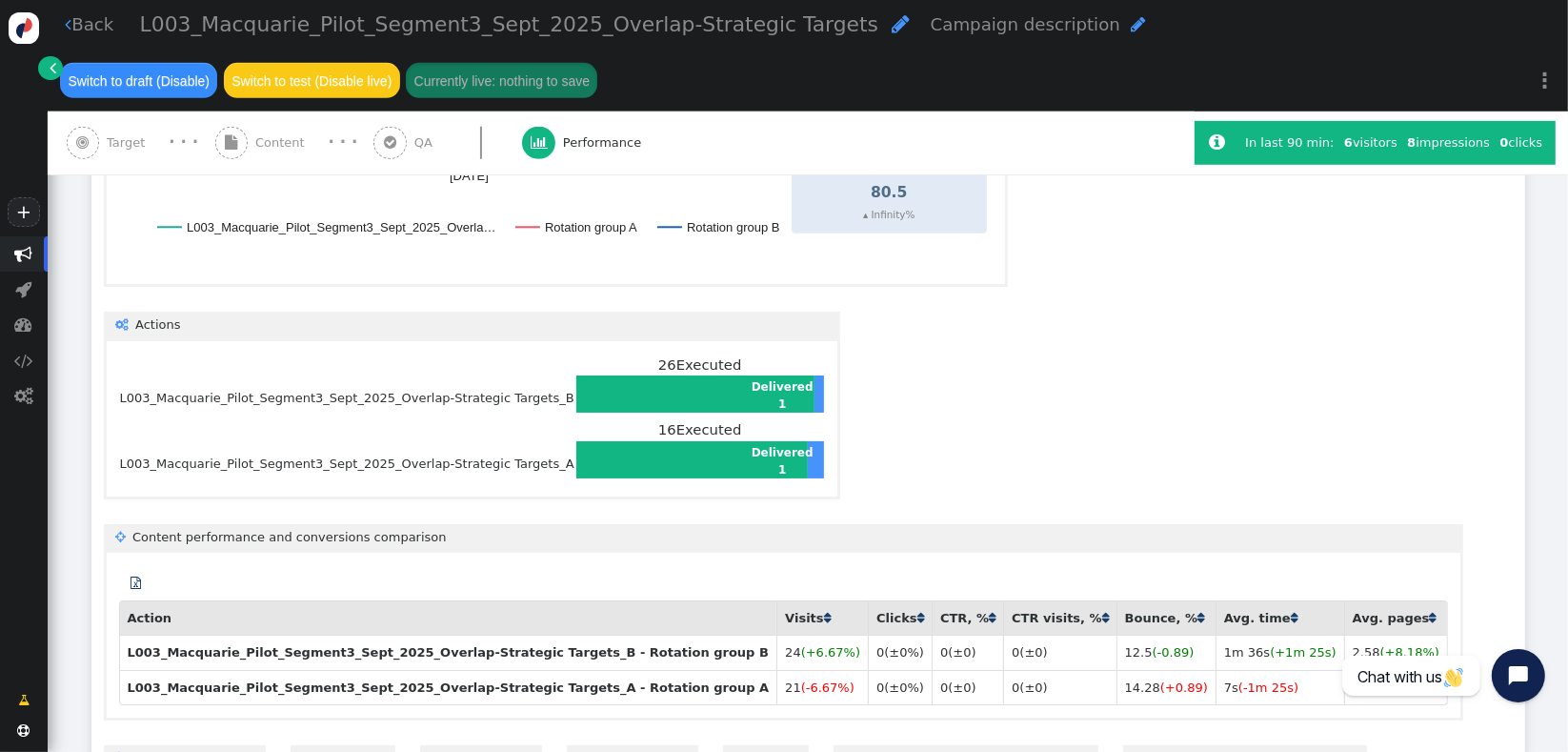
scroll to position [1332, 0]
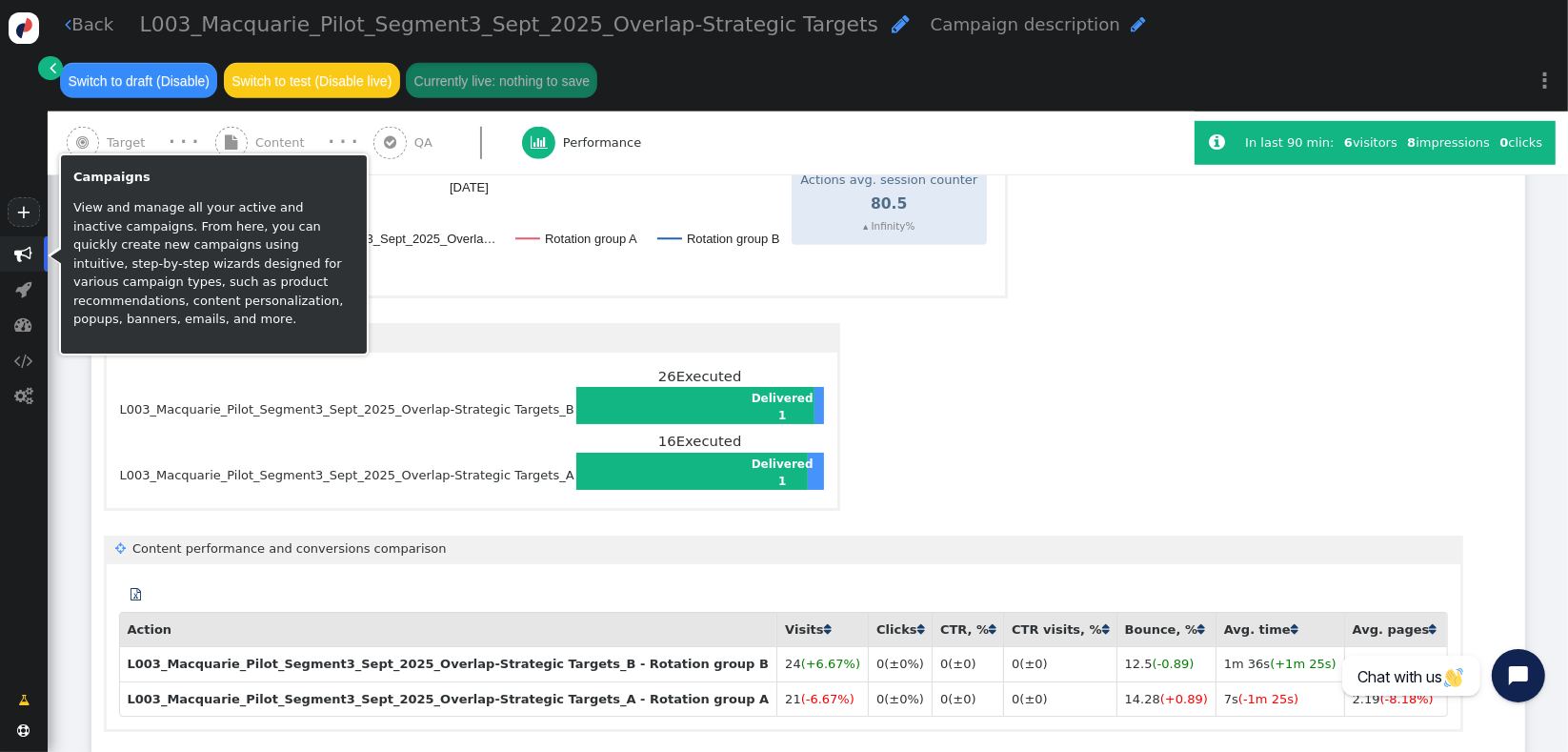
click at [22, 262] on span "" at bounding box center [24, 254] width 18 height 18
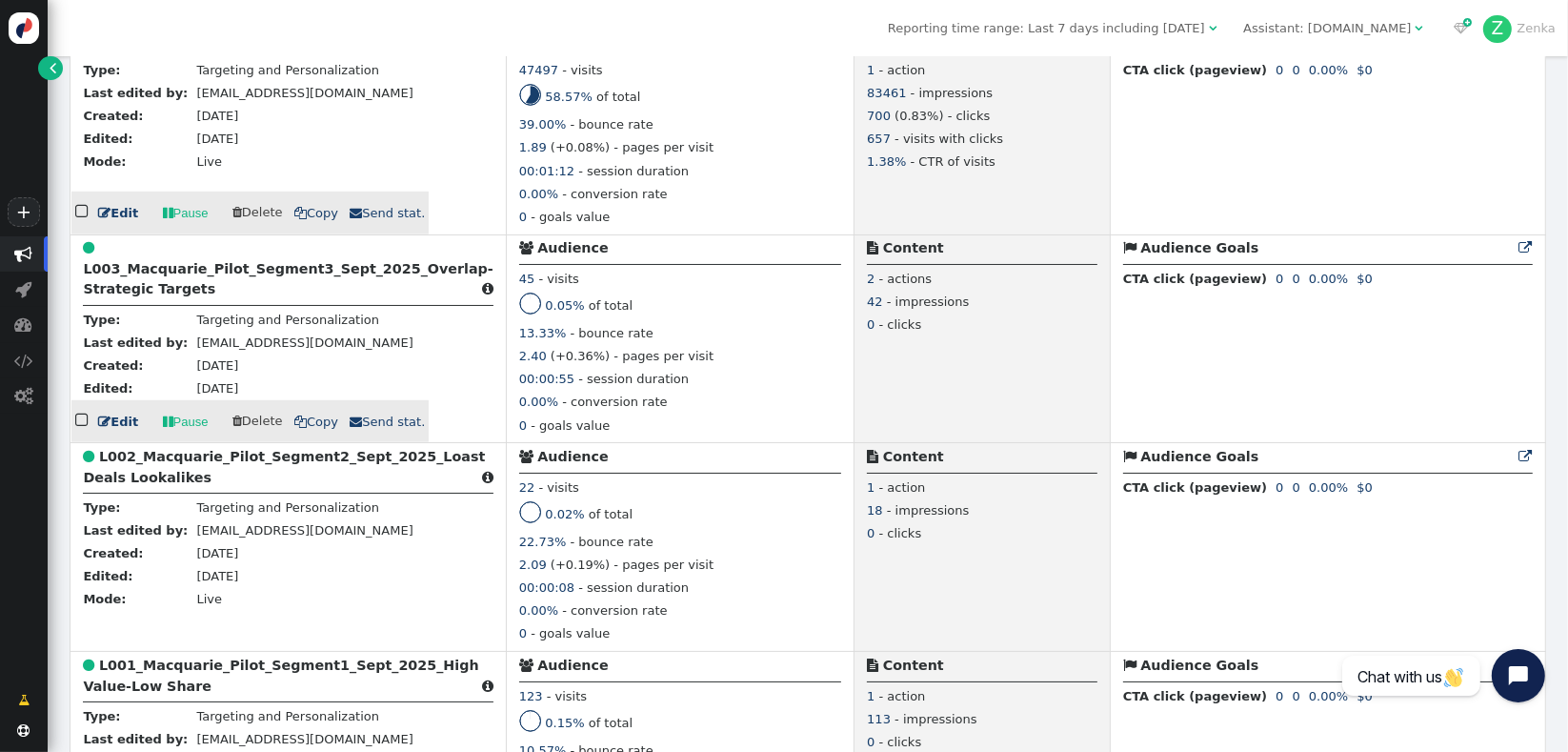
scroll to position [1144, 0]
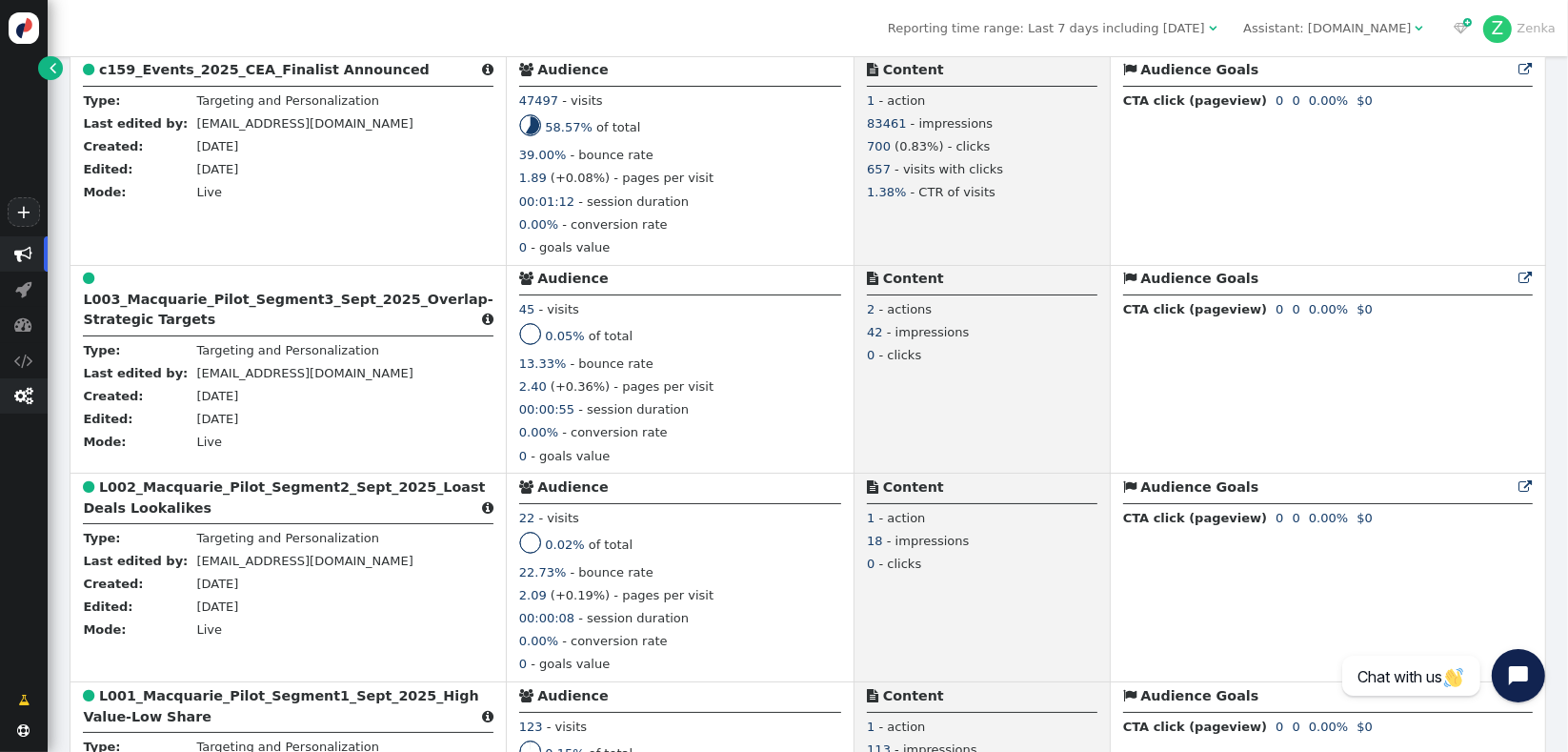
click at [16, 393] on span "" at bounding box center [23, 395] width 19 height 18
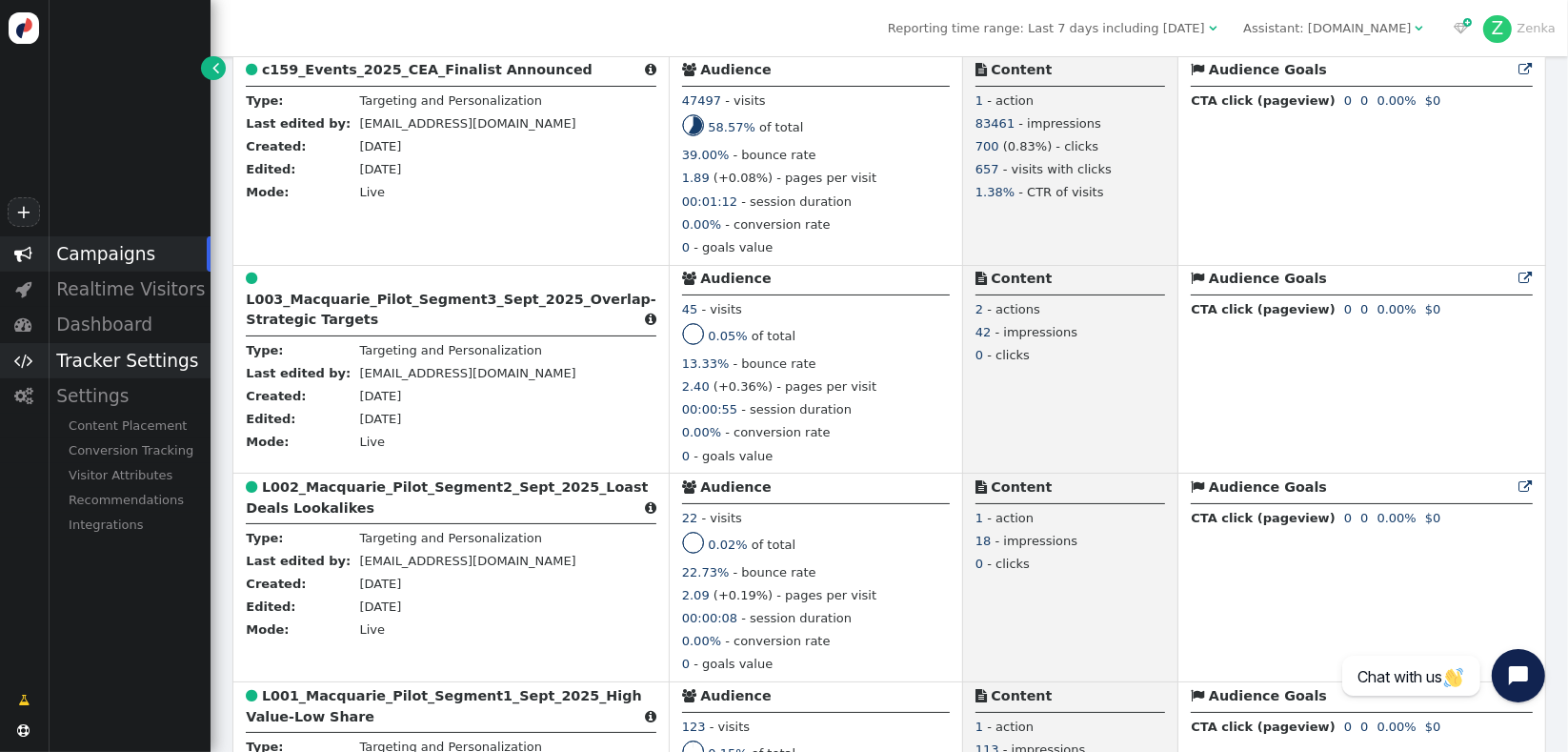
click at [33, 367] on span "" at bounding box center [23, 361] width 19 height 18
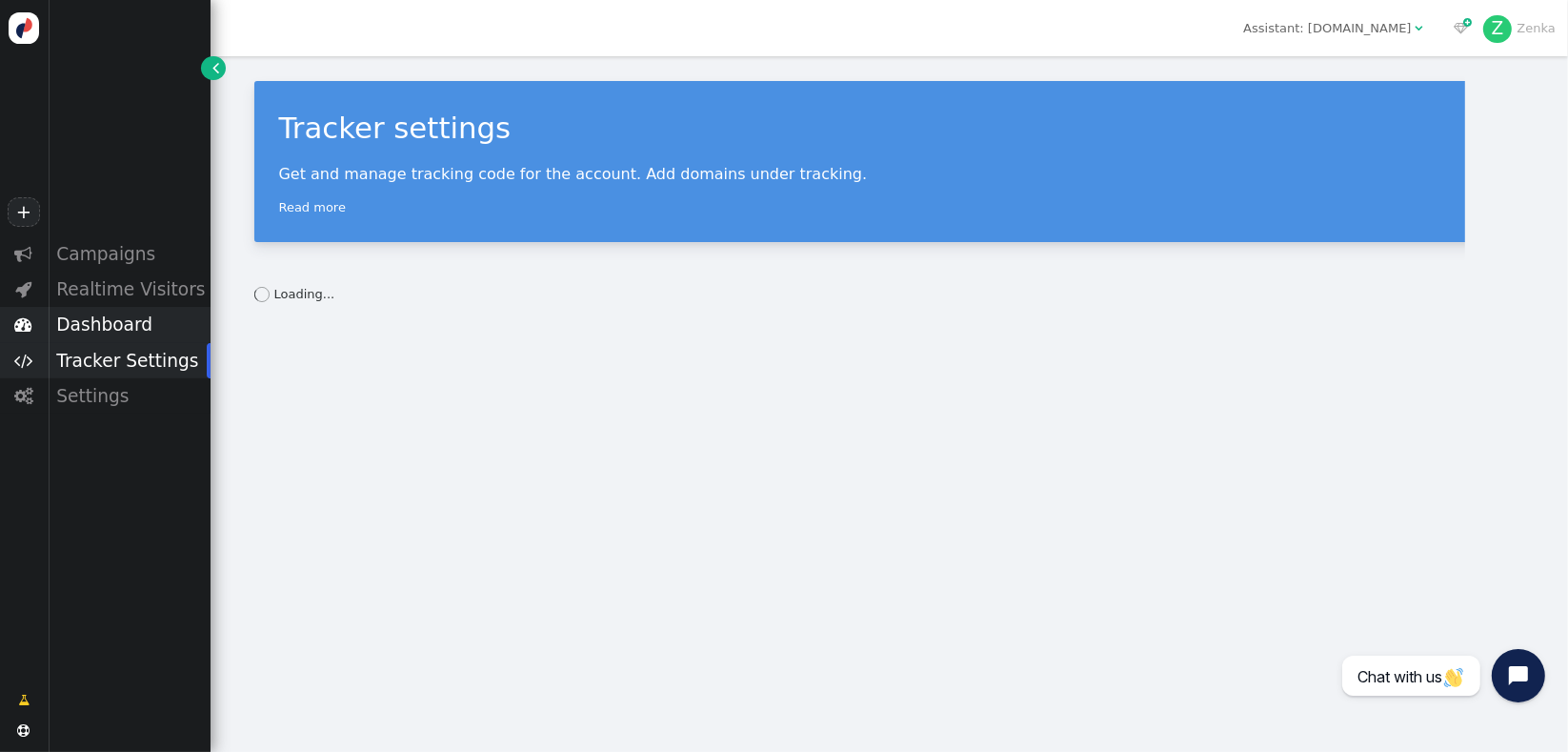
click at [25, 334] on span "" at bounding box center [24, 325] width 18 height 18
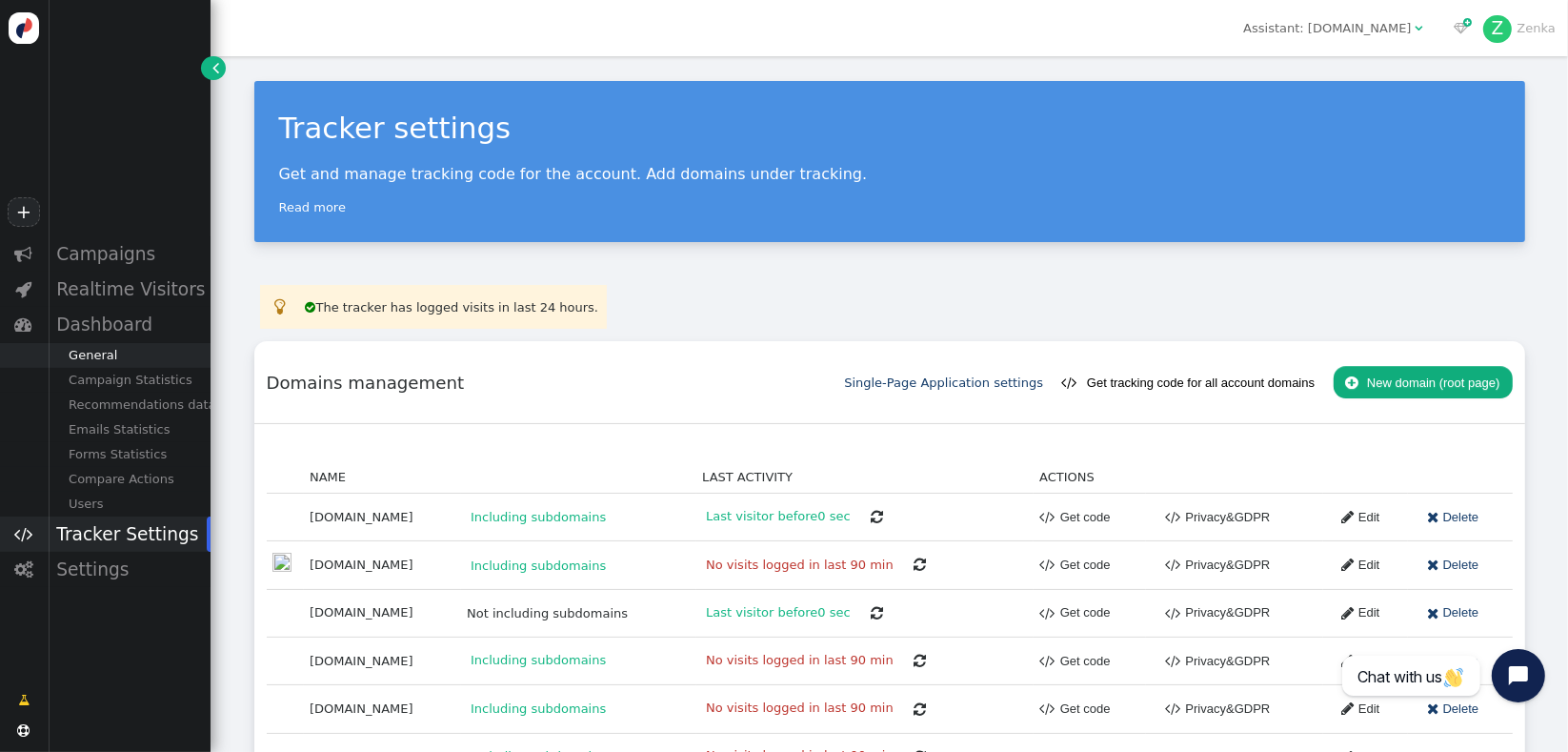
click at [144, 356] on div "General" at bounding box center [129, 355] width 163 height 25
